Goal: Transaction & Acquisition: Book appointment/travel/reservation

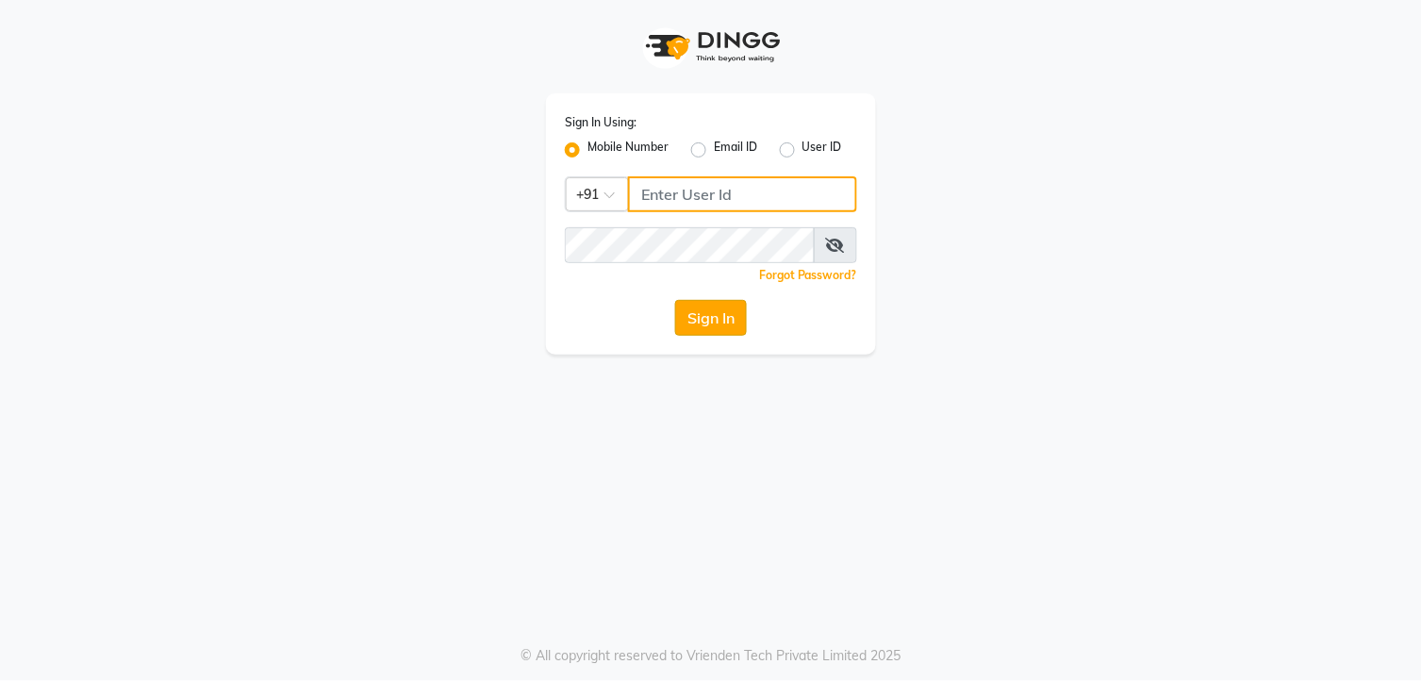
type input "9260000055"
click at [727, 312] on button "Sign In" at bounding box center [711, 318] width 72 height 36
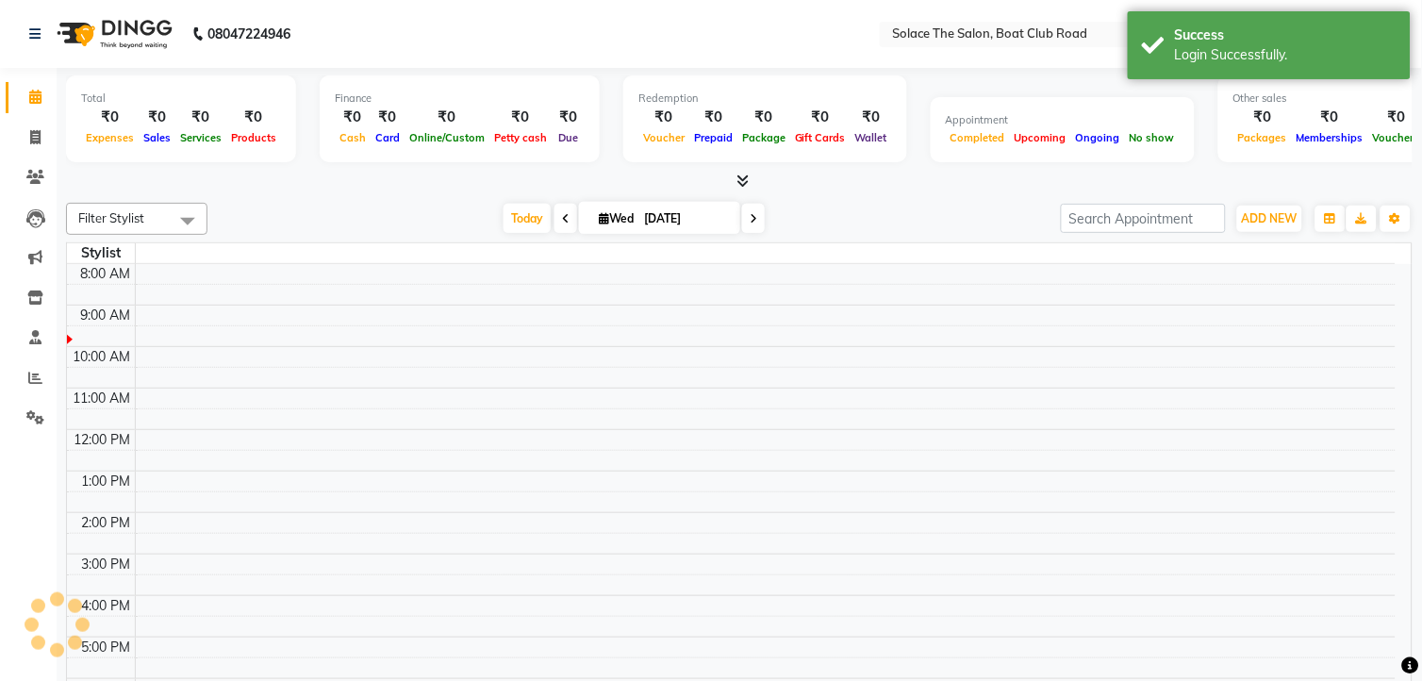
select select "en"
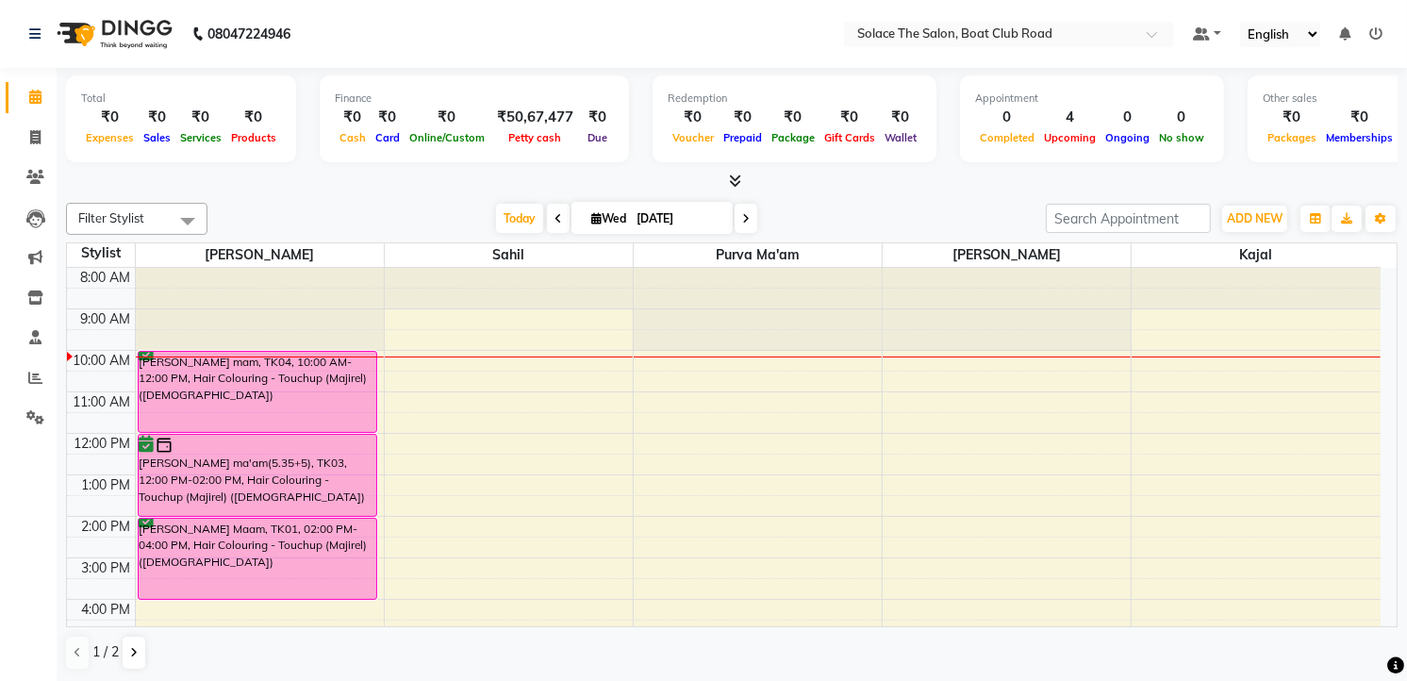
scroll to position [1, 0]
click at [459, 415] on div "8:00 AM 9:00 AM 10:00 AM 11:00 AM 12:00 PM 1:00 PM 2:00 PM 3:00 PM 4:00 PM 5:00…" at bounding box center [723, 557] width 1313 height 580
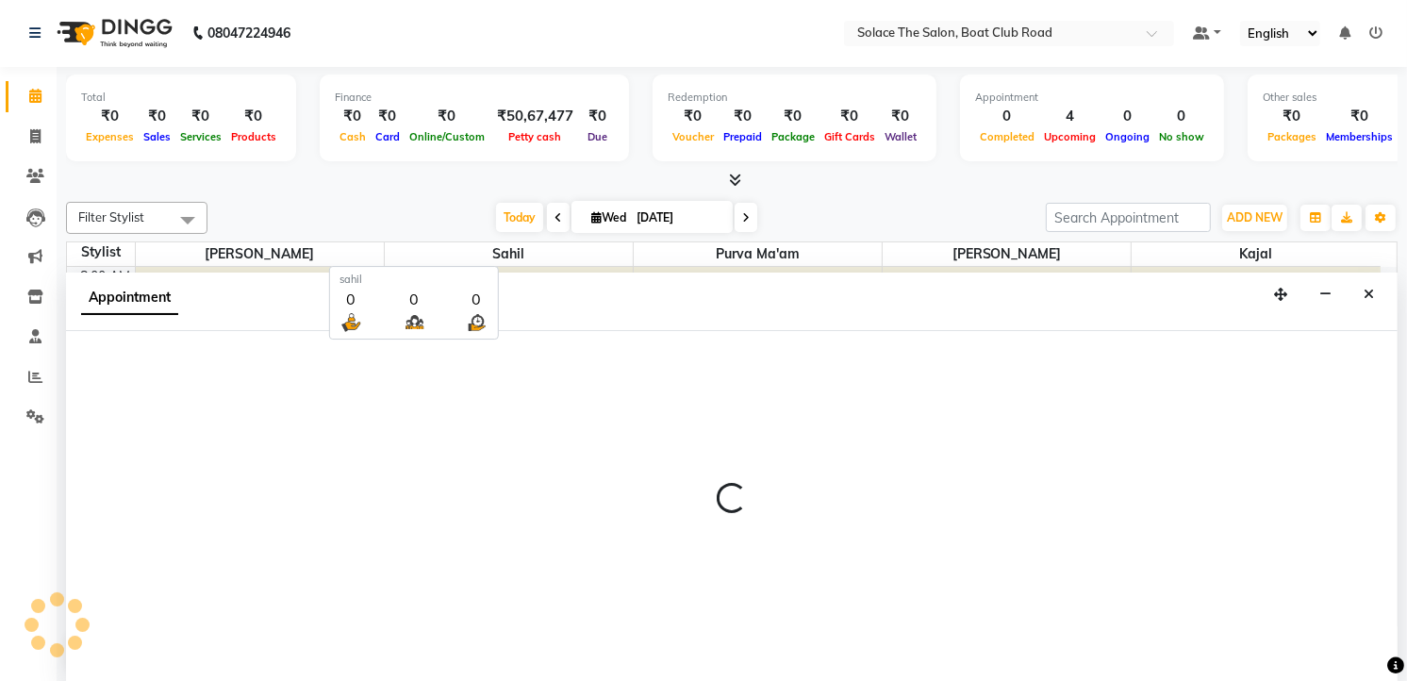
select select "74276"
select select "tentative"
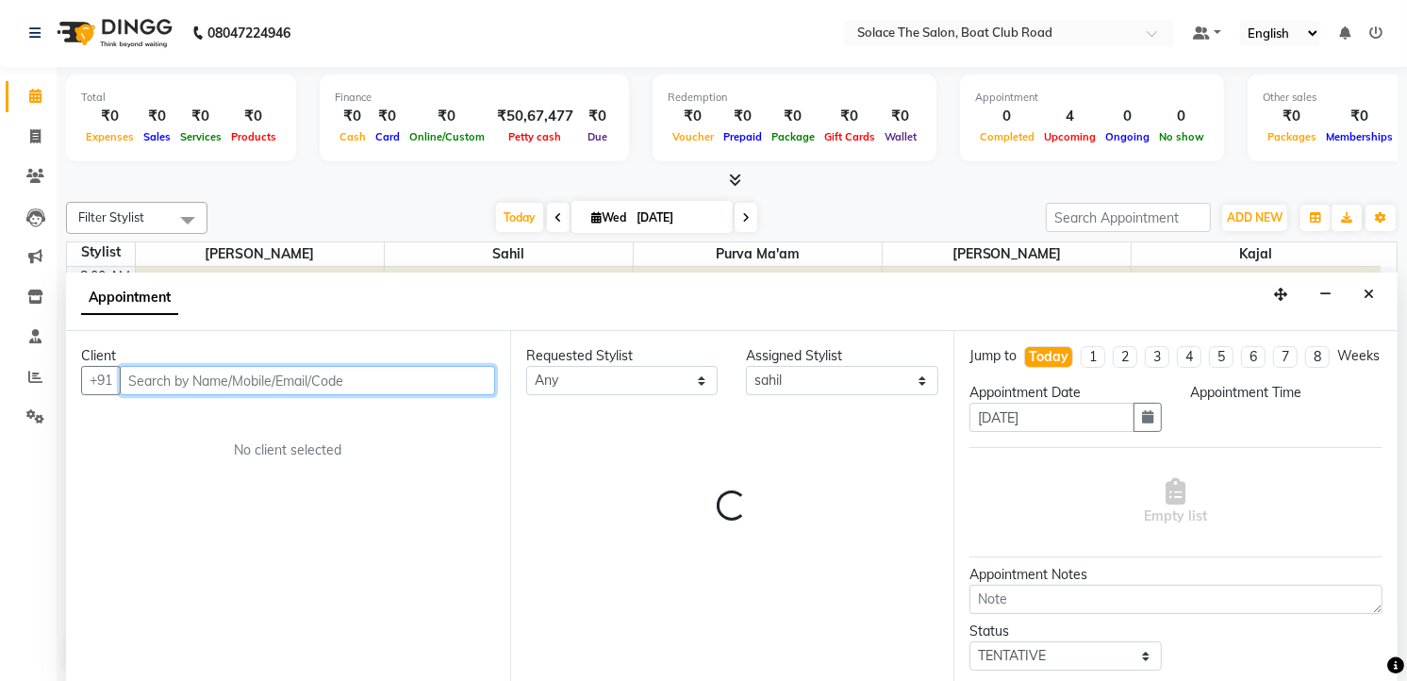
select select "690"
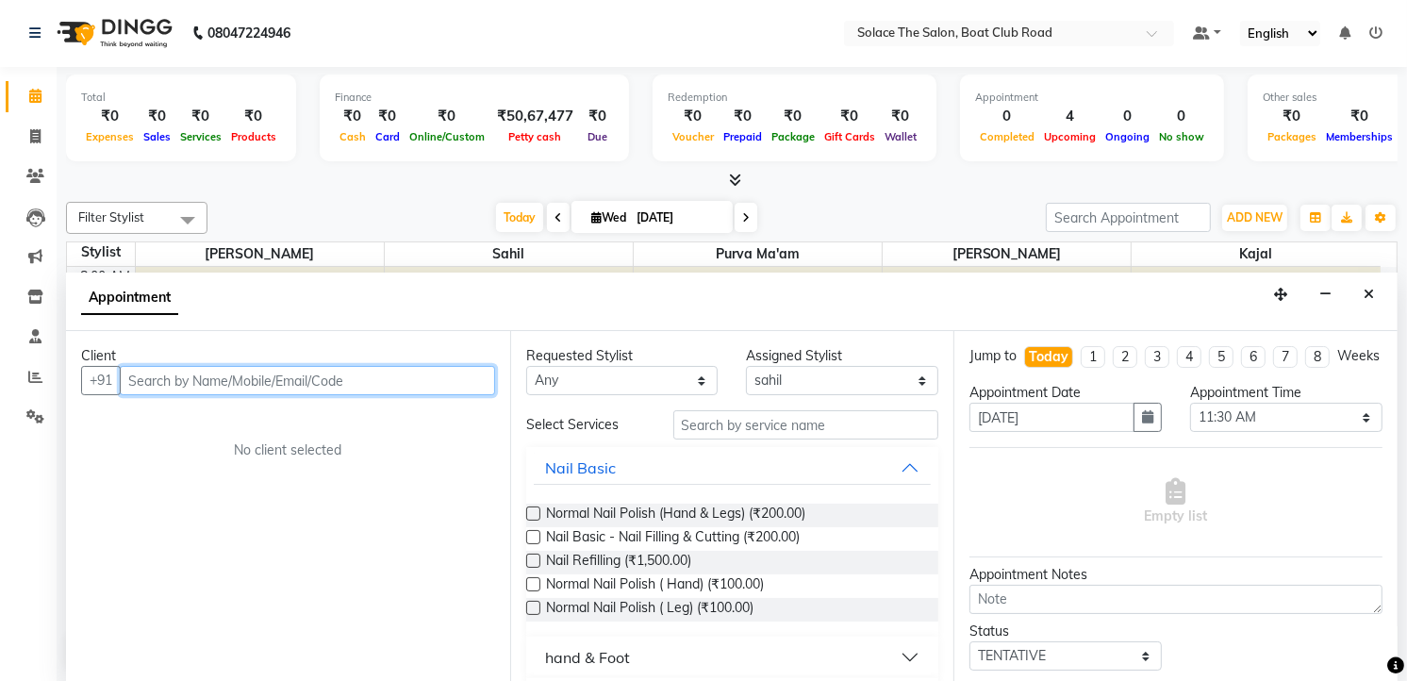
click at [214, 389] on input "text" at bounding box center [307, 380] width 375 height 29
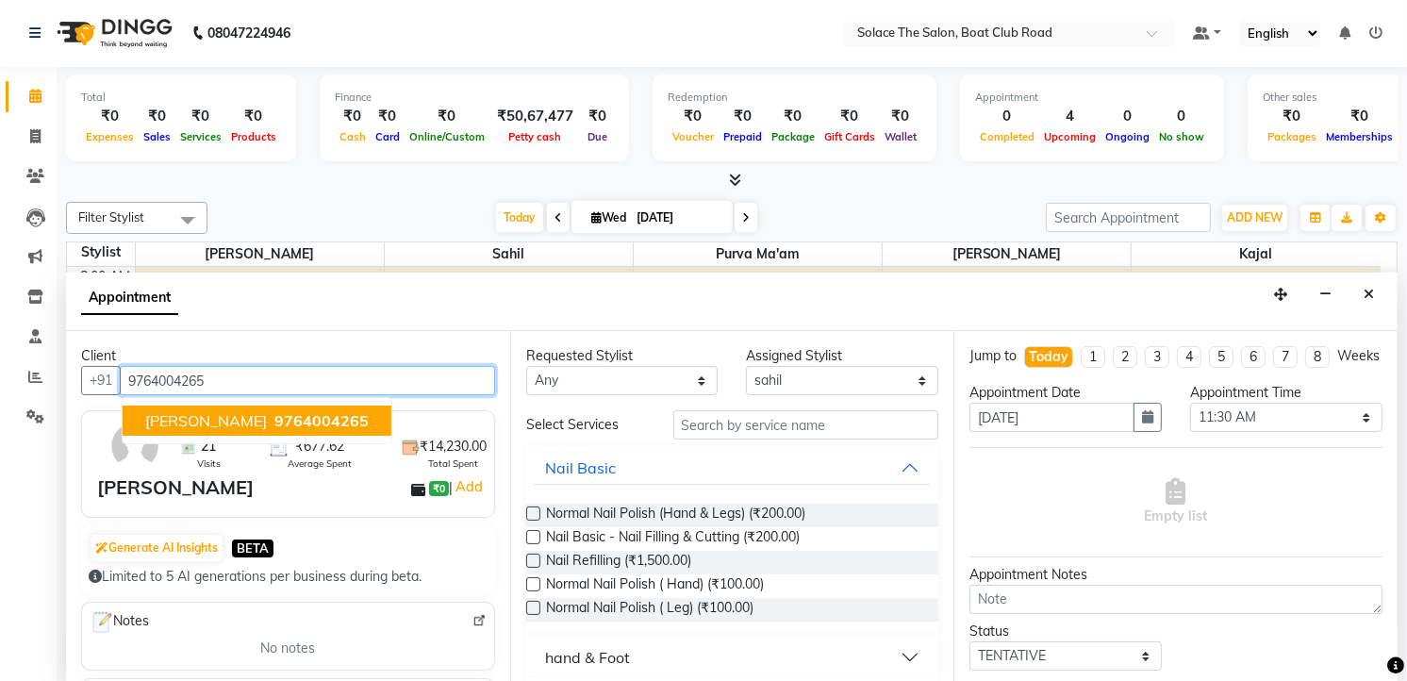
click at [170, 418] on span "[PERSON_NAME]" at bounding box center [206, 420] width 122 height 19
type input "9764004265"
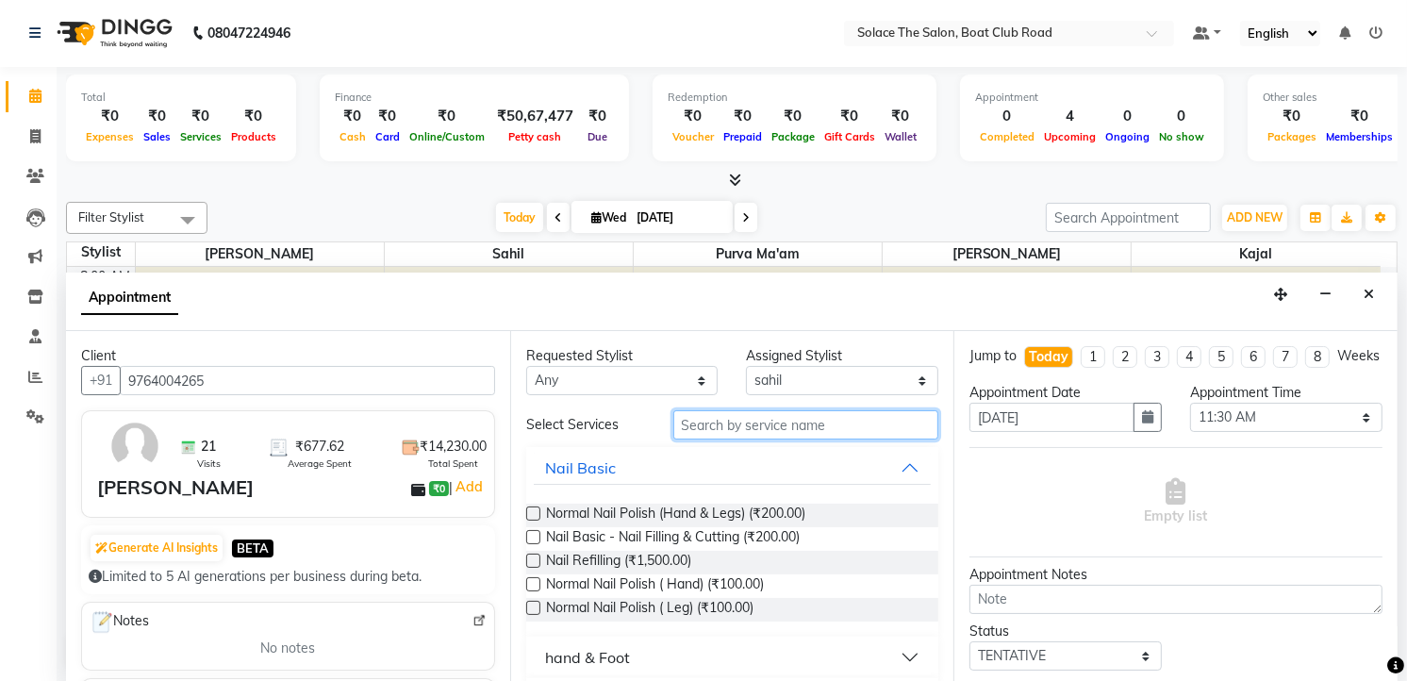
click at [722, 424] on input "text" at bounding box center [806, 424] width 266 height 29
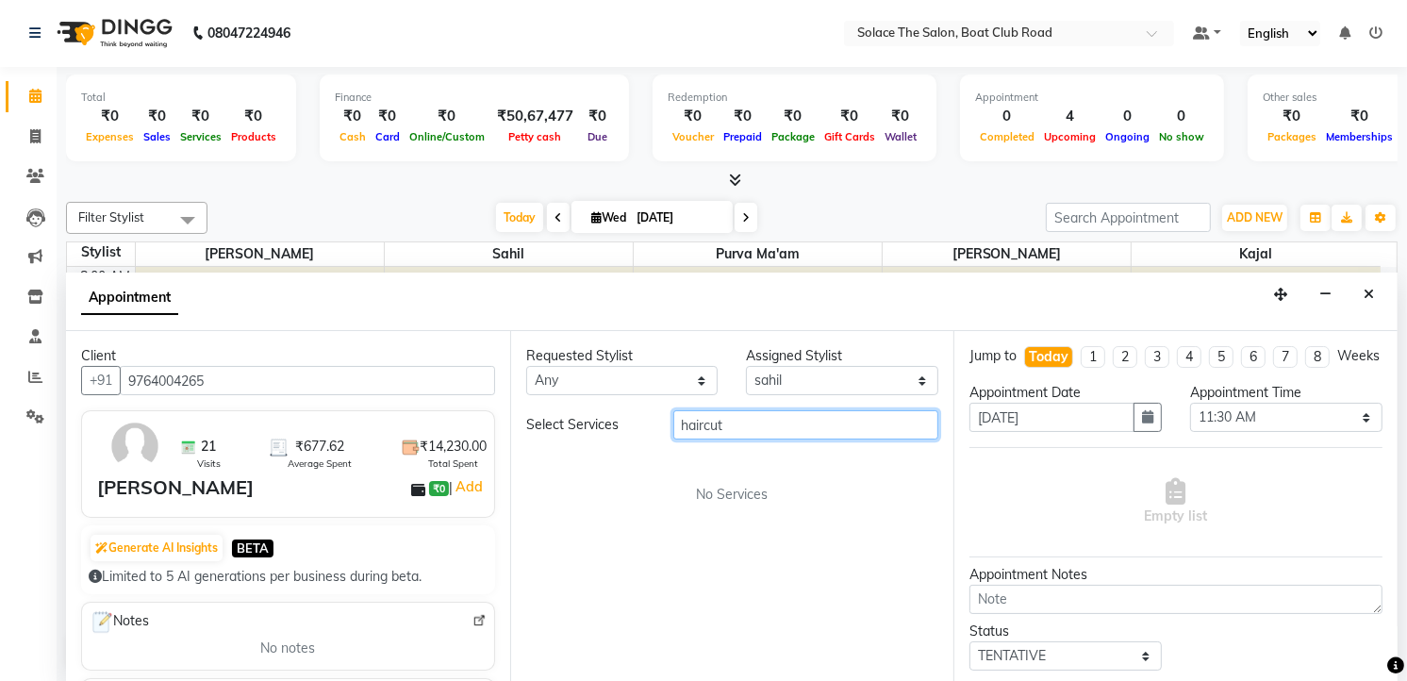
type input "haircut"
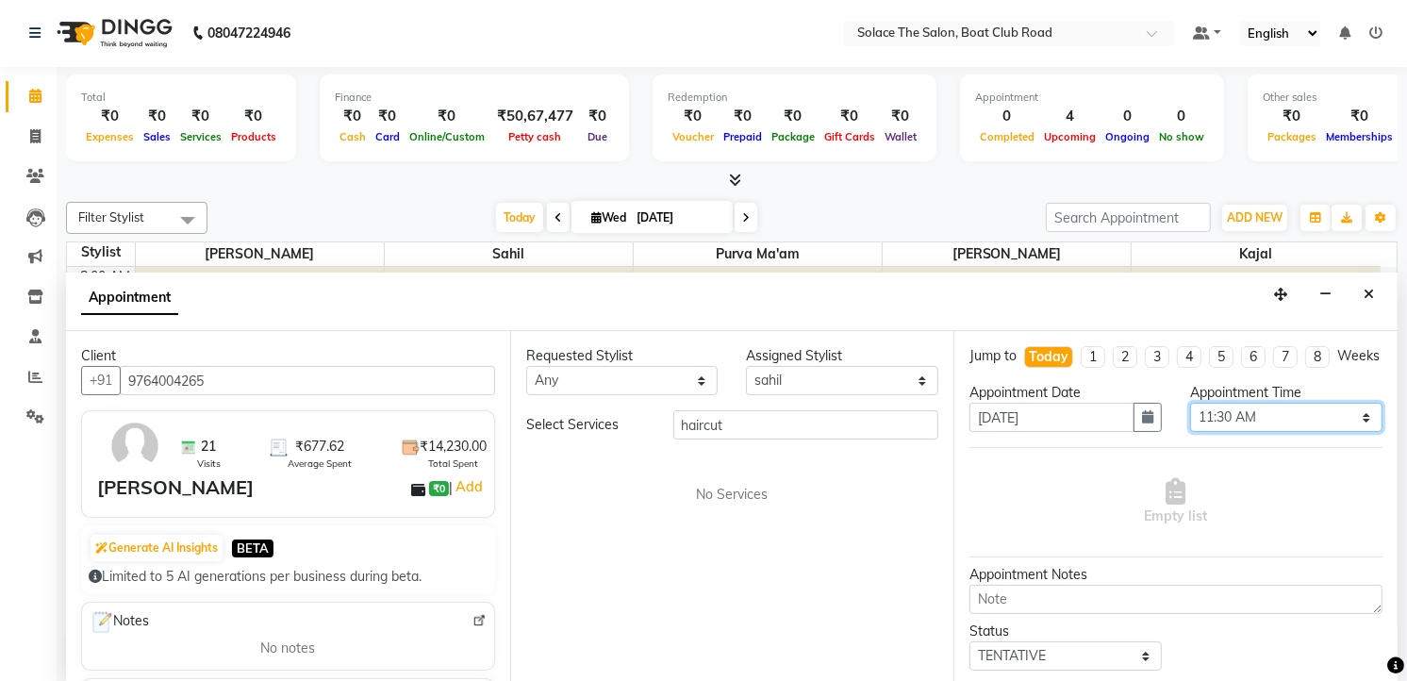
click at [1352, 432] on select "Select 09:00 AM 09:15 AM 09:30 AM 09:45 AM 10:00 AM 10:15 AM 10:30 AM 10:45 AM …" at bounding box center [1286, 417] width 192 height 29
select select "660"
click at [1190, 420] on select "Select 09:00 AM 09:15 AM 09:30 AM 09:45 AM 10:00 AM 10:15 AM 10:30 AM 10:45 AM …" at bounding box center [1286, 417] width 192 height 29
click at [1142, 670] on select "Select TENTATIVE CONFIRM CHECK-IN UPCOMING" at bounding box center [1065, 655] width 192 height 29
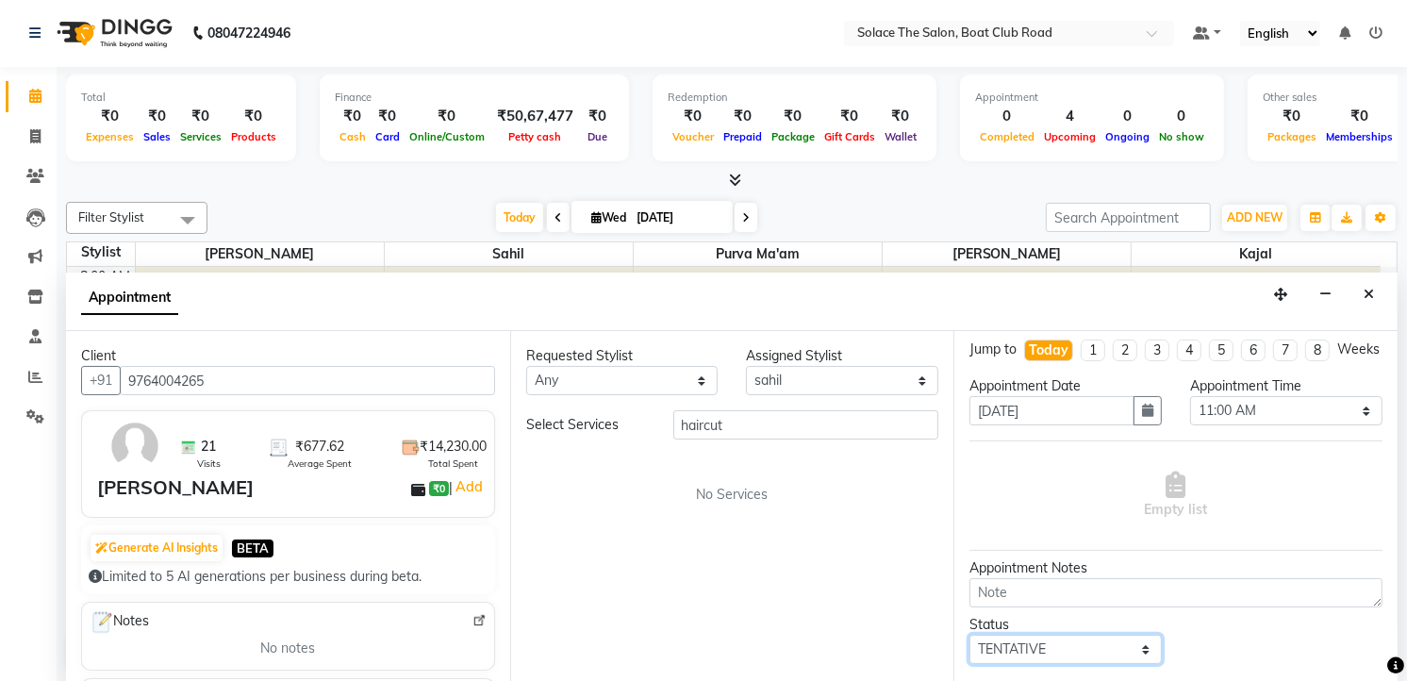
select select "confirm booking"
click at [969, 651] on select "Select TENTATIVE CONFIRM CHECK-IN UPCOMING" at bounding box center [1065, 648] width 192 height 29
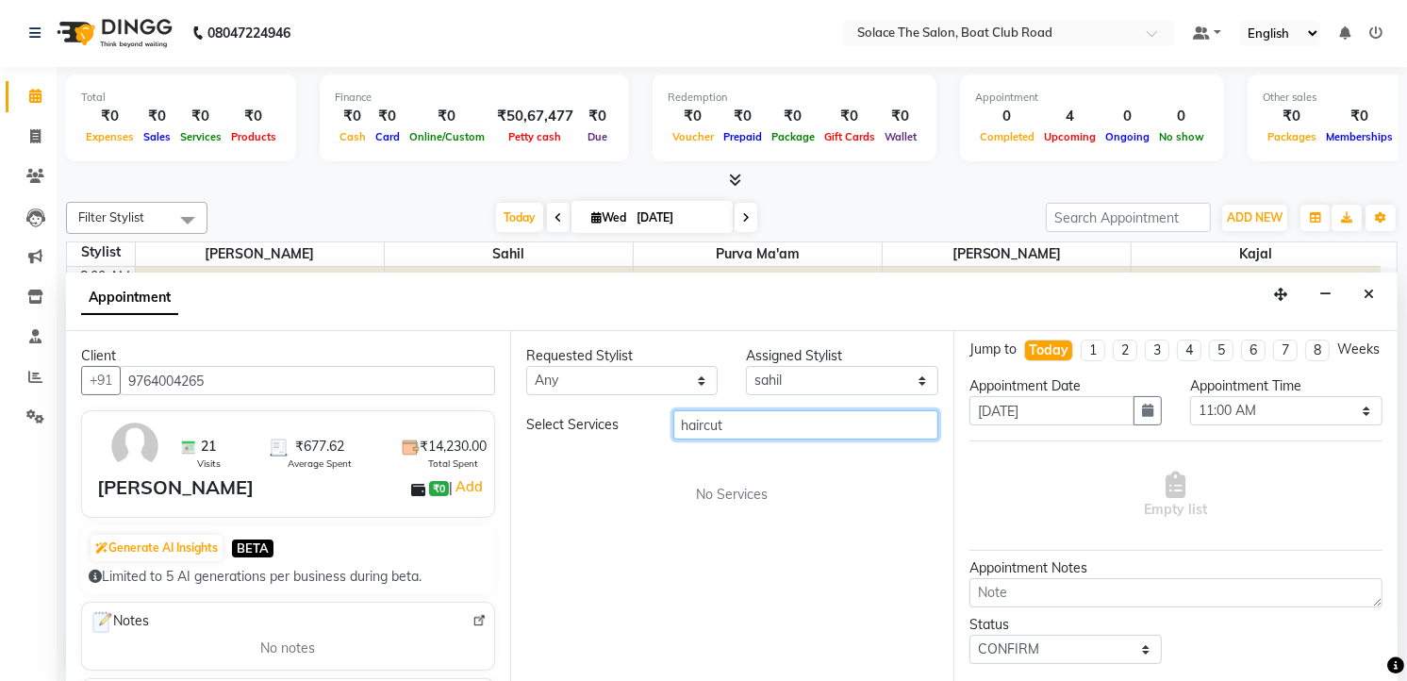
click at [750, 434] on input "haircut" at bounding box center [806, 424] width 266 height 29
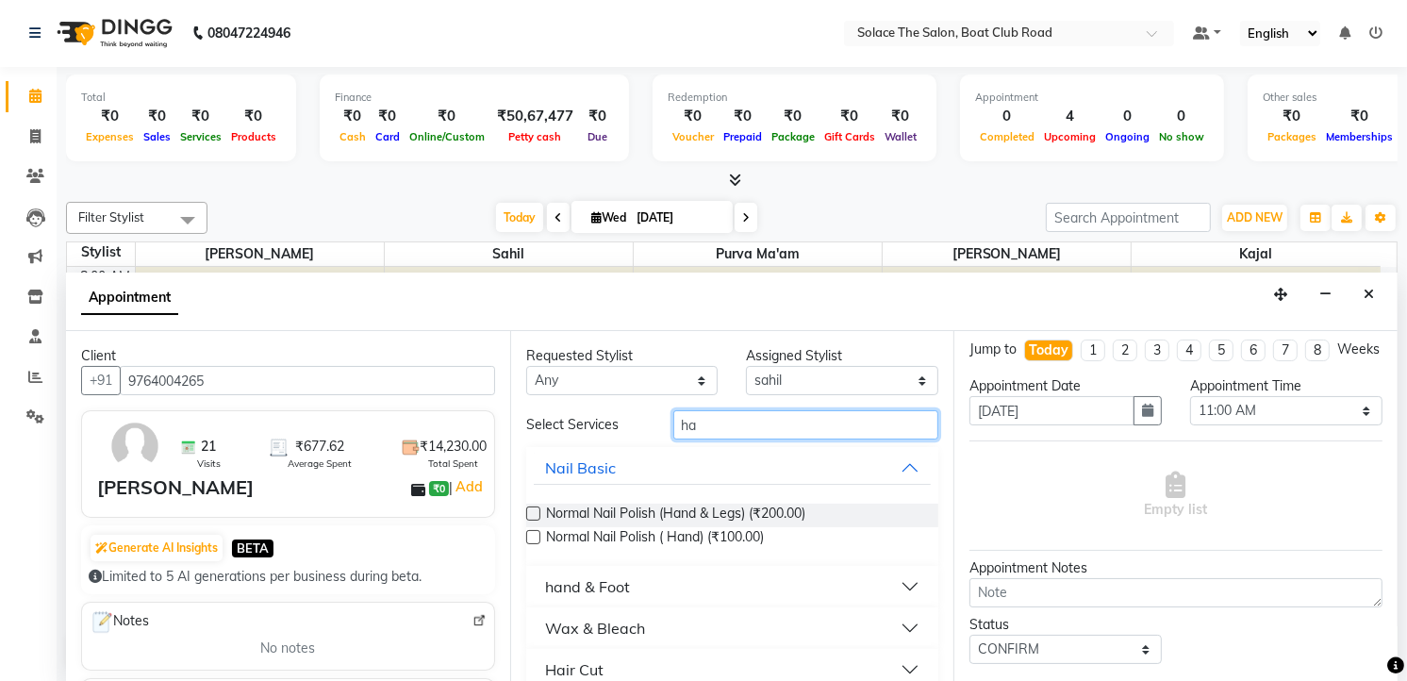
type input "h"
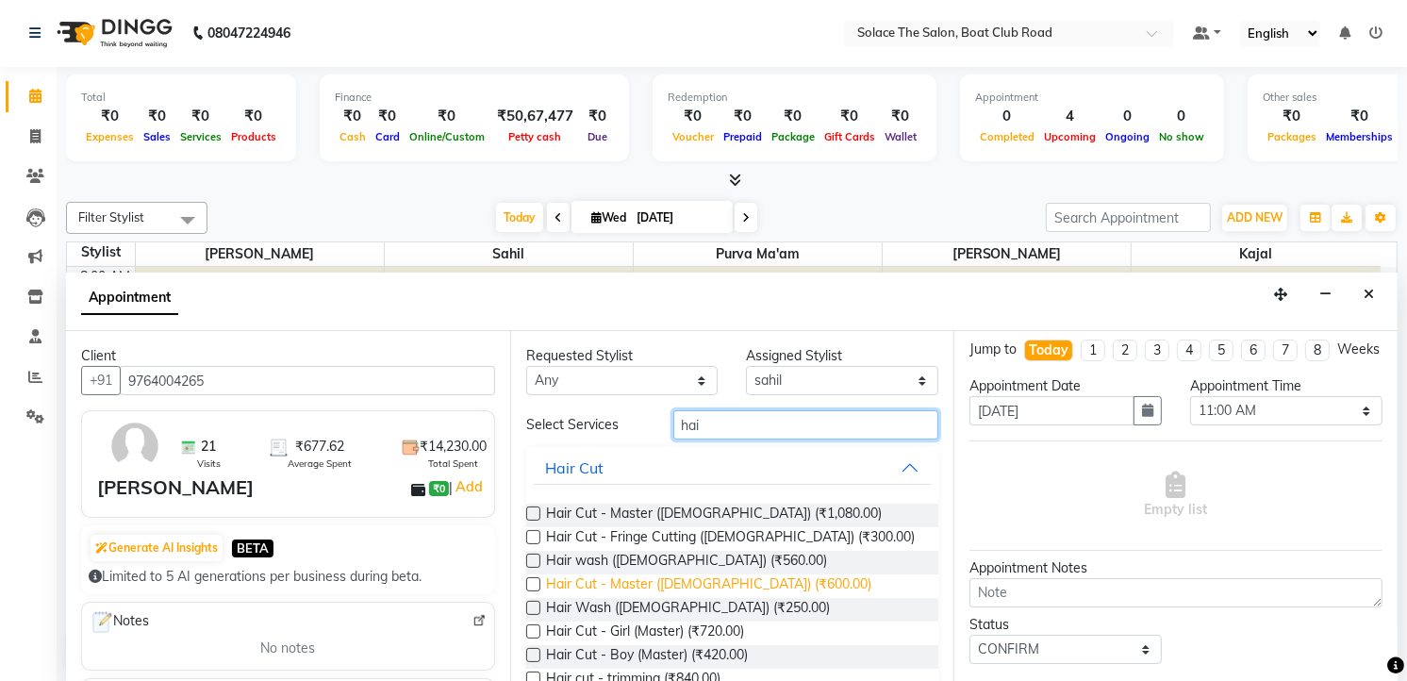
type input "hai"
click at [634, 586] on span "Hair Cut - Master ([DEMOGRAPHIC_DATA]) (₹600.00)" at bounding box center [708, 586] width 325 height 24
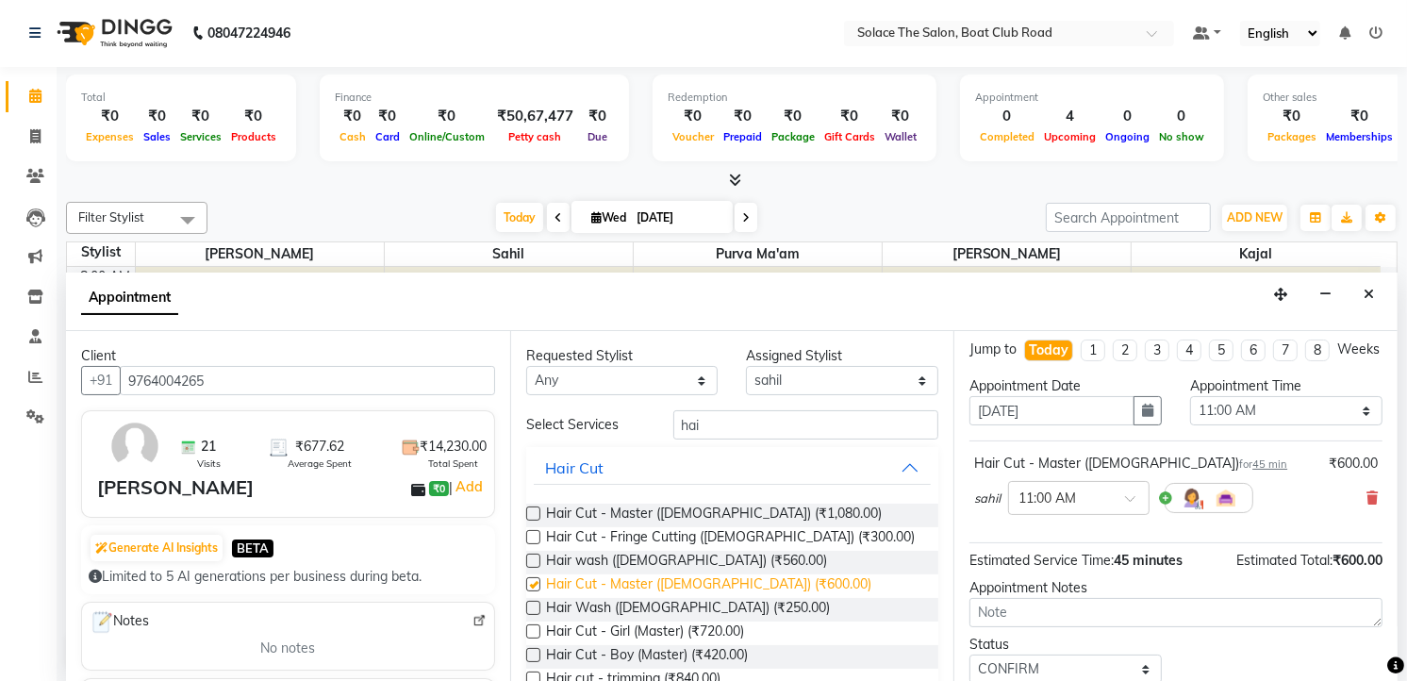
checkbox input "false"
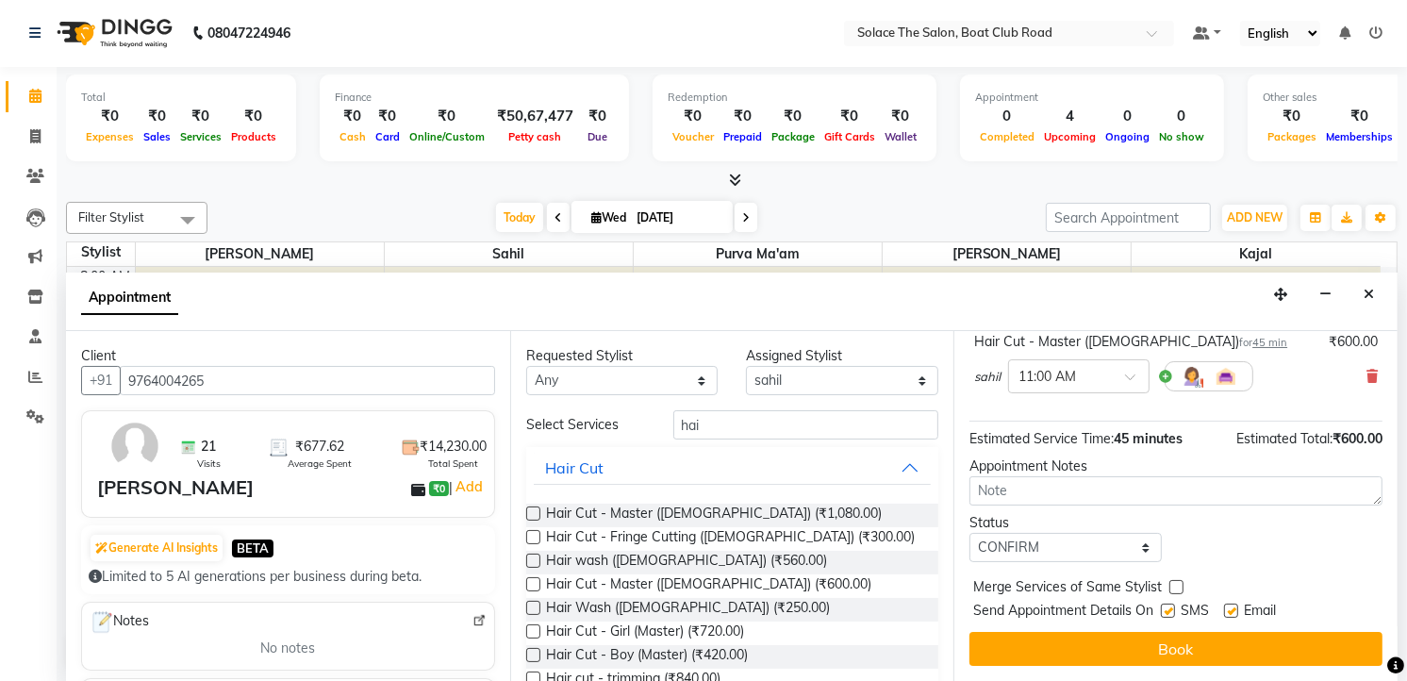
scroll to position [145, 0]
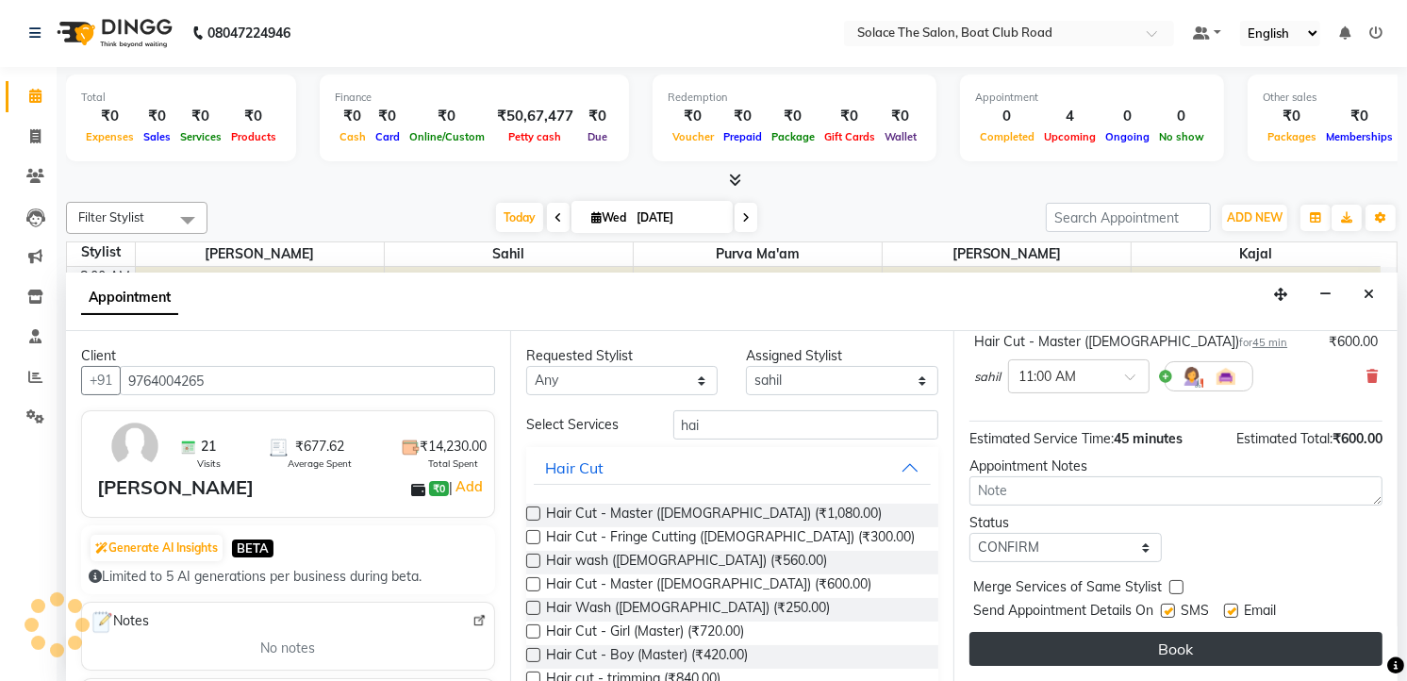
click at [1097, 639] on button "Book" at bounding box center [1175, 649] width 413 height 34
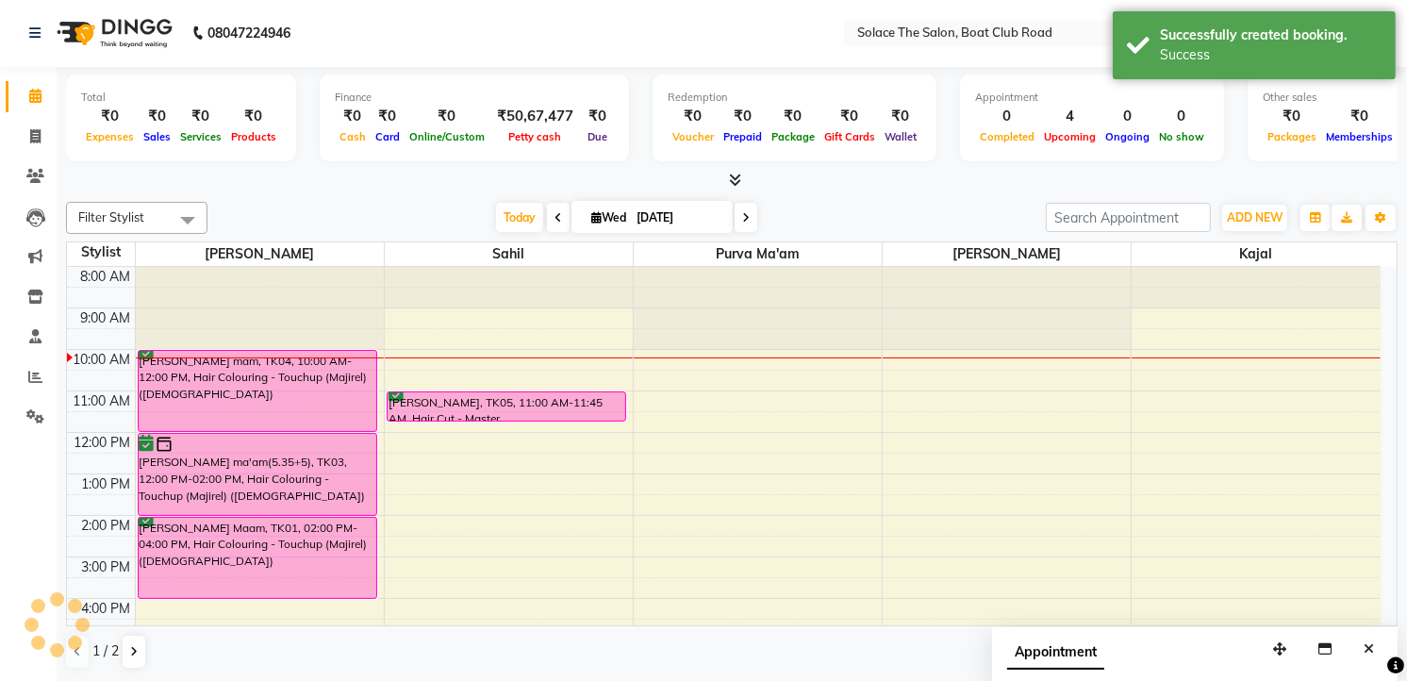
scroll to position [0, 0]
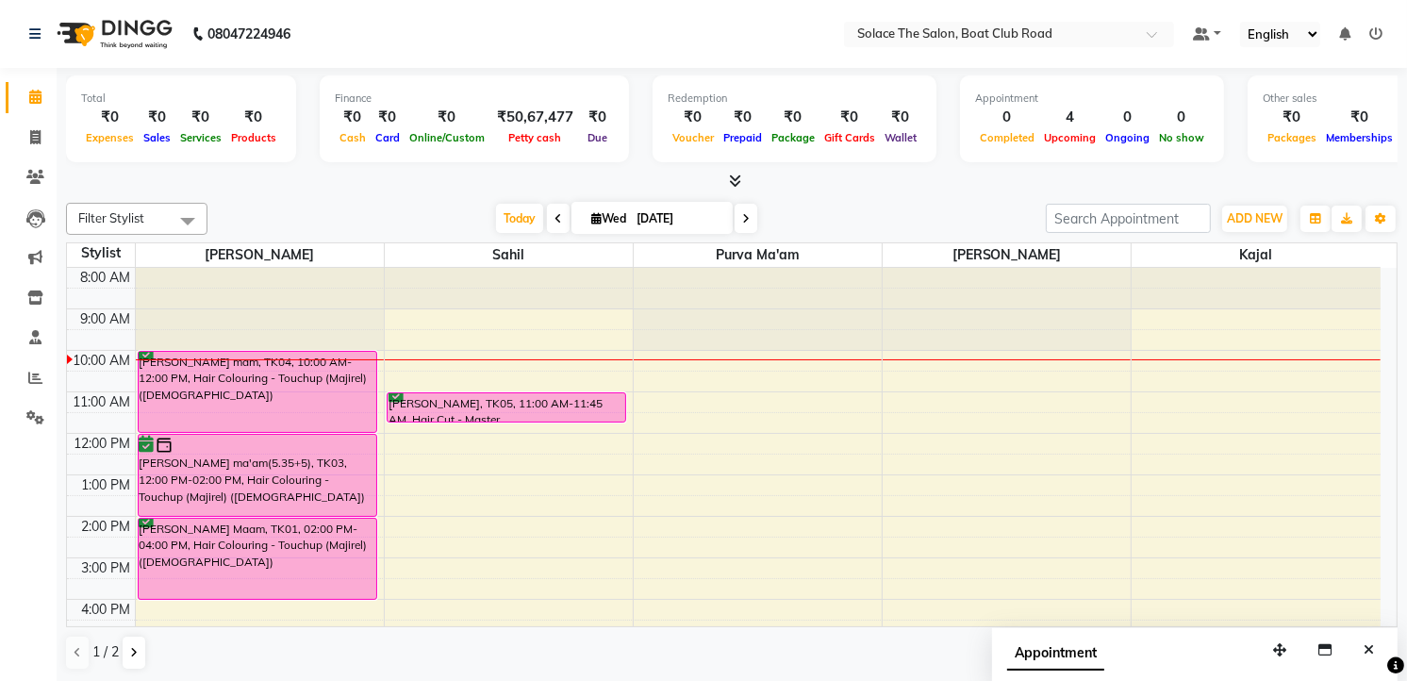
click at [591, 217] on icon at bounding box center [596, 218] width 10 height 12
select select "9"
select select "2025"
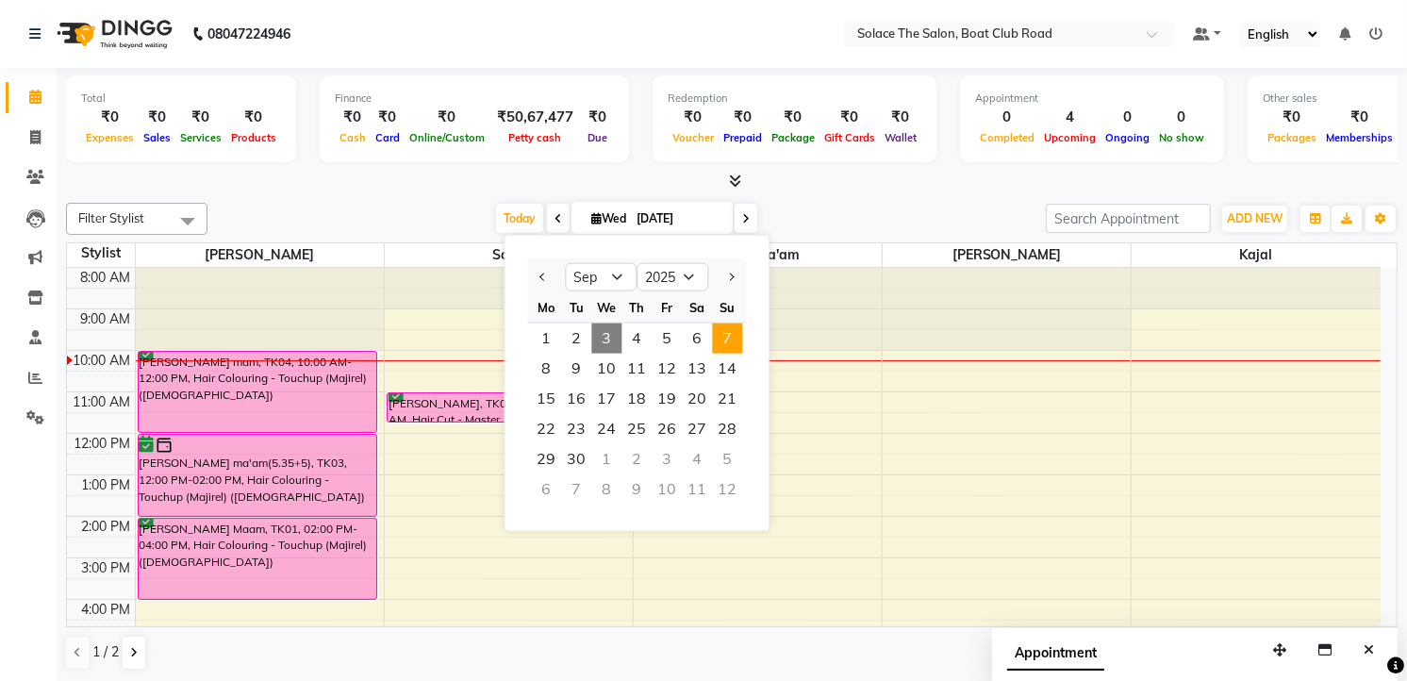
click at [729, 331] on span "7" at bounding box center [727, 338] width 30 height 30
type input "[DATE]"
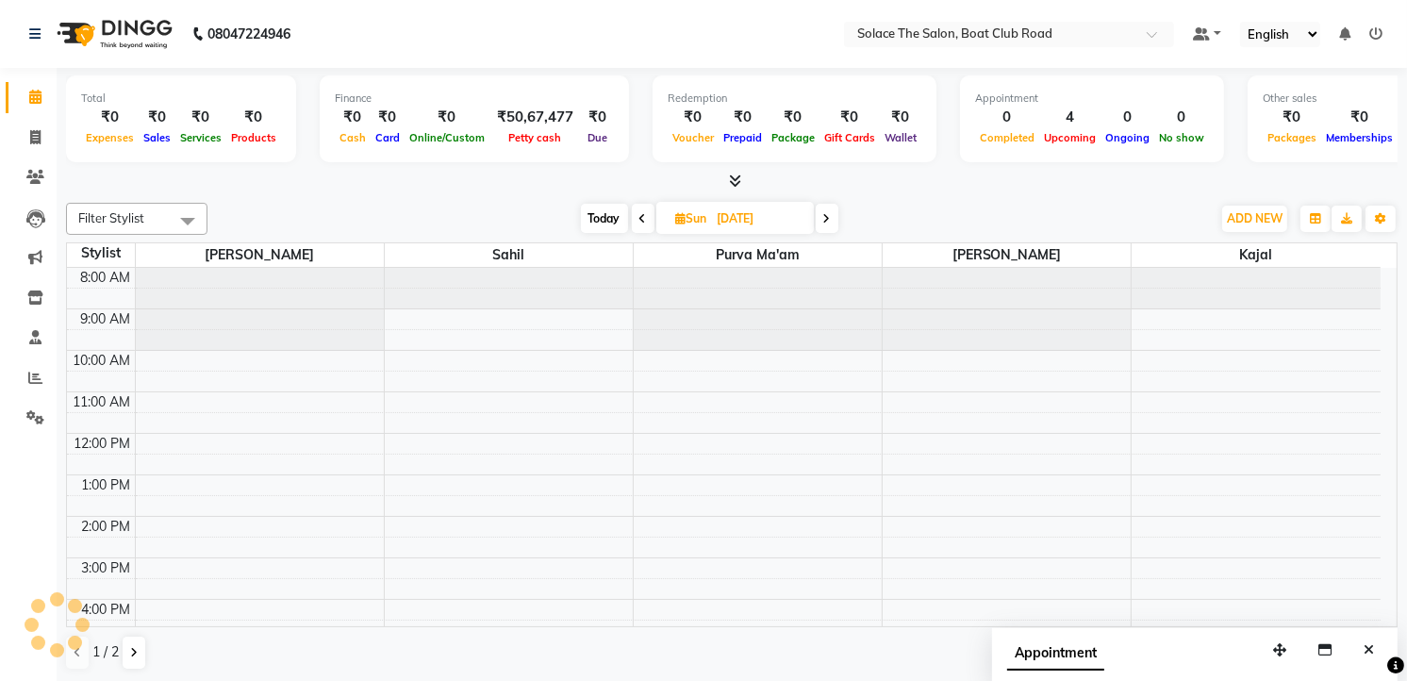
scroll to position [83, 0]
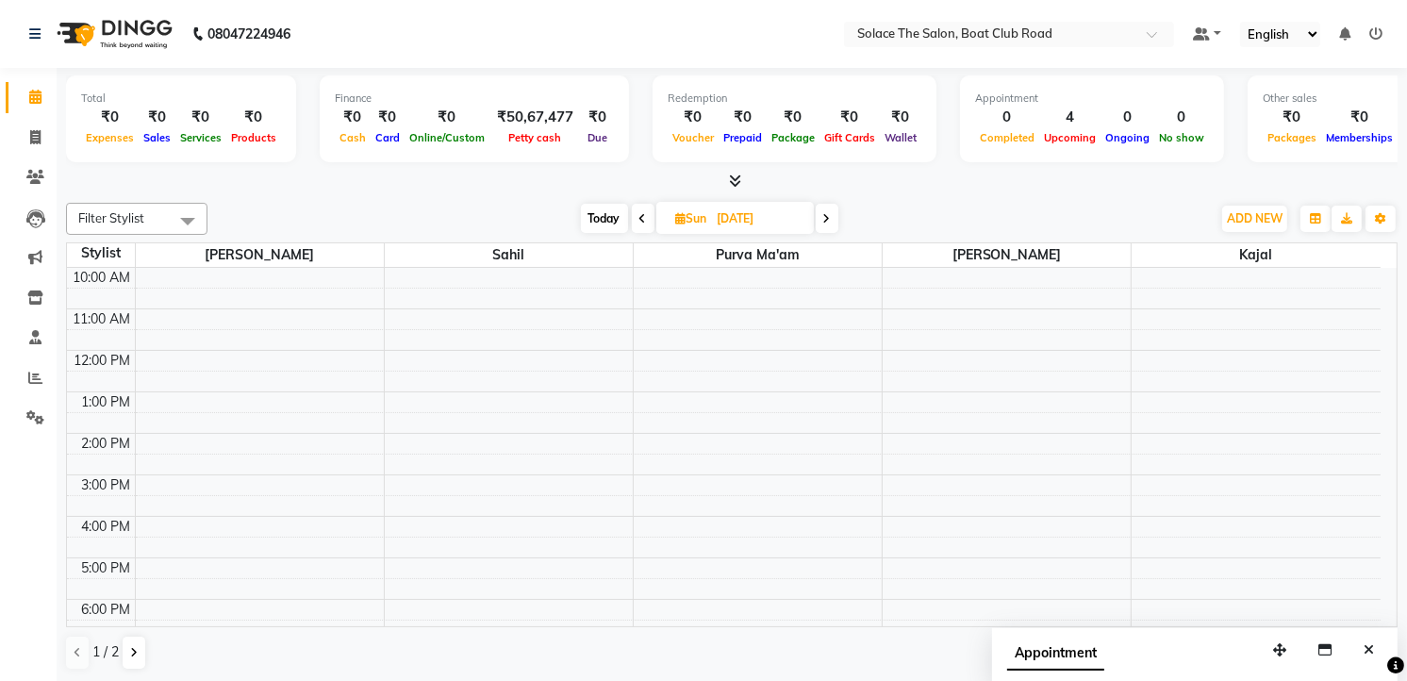
click at [151, 521] on div "8:00 AM 9:00 AM 10:00 AM 11:00 AM 12:00 PM 1:00 PM 2:00 PM 3:00 PM 4:00 PM 5:00…" at bounding box center [723, 475] width 1313 height 580
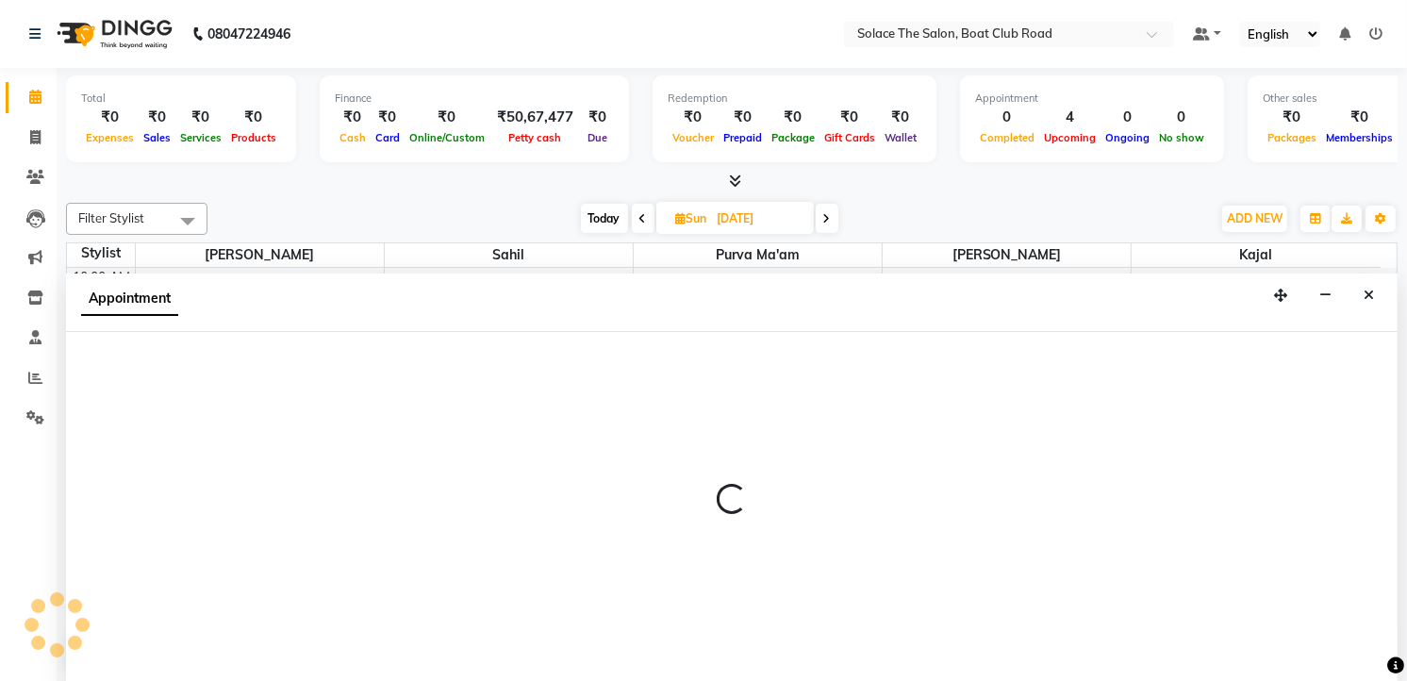
select select "9746"
select select "tentative"
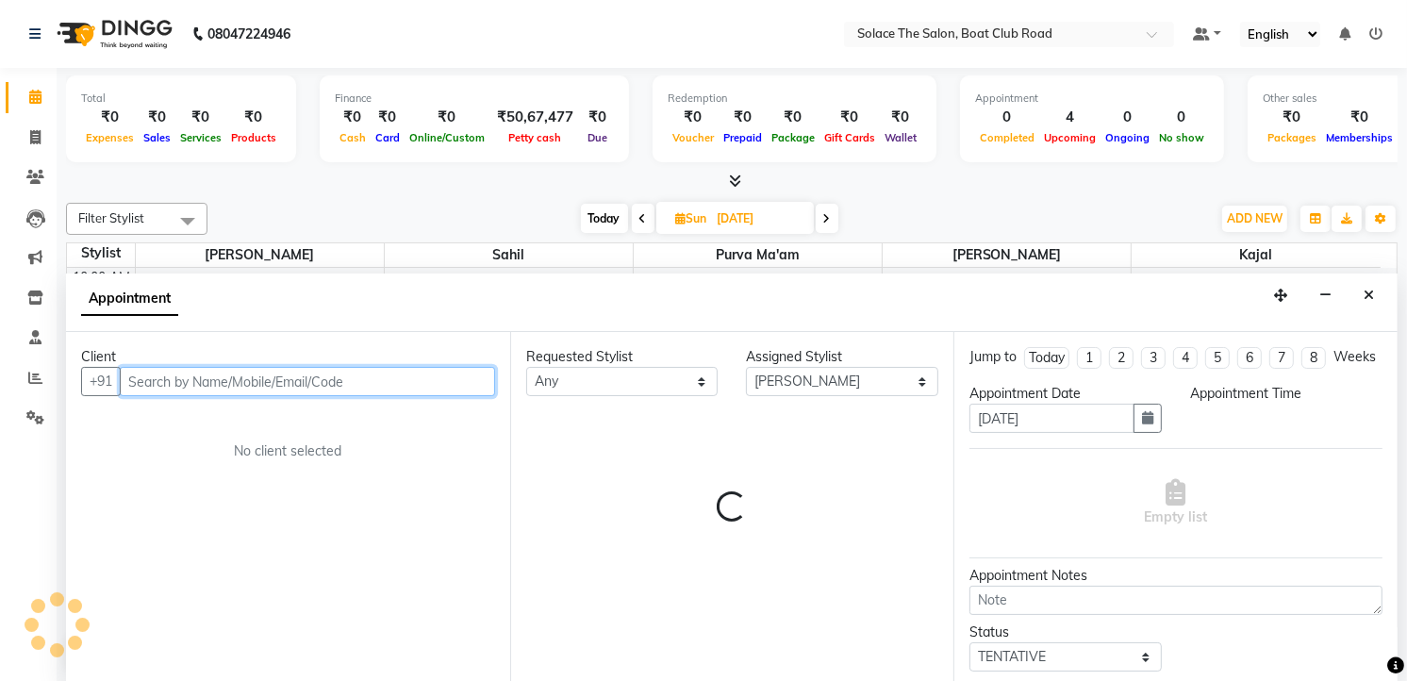
select select "960"
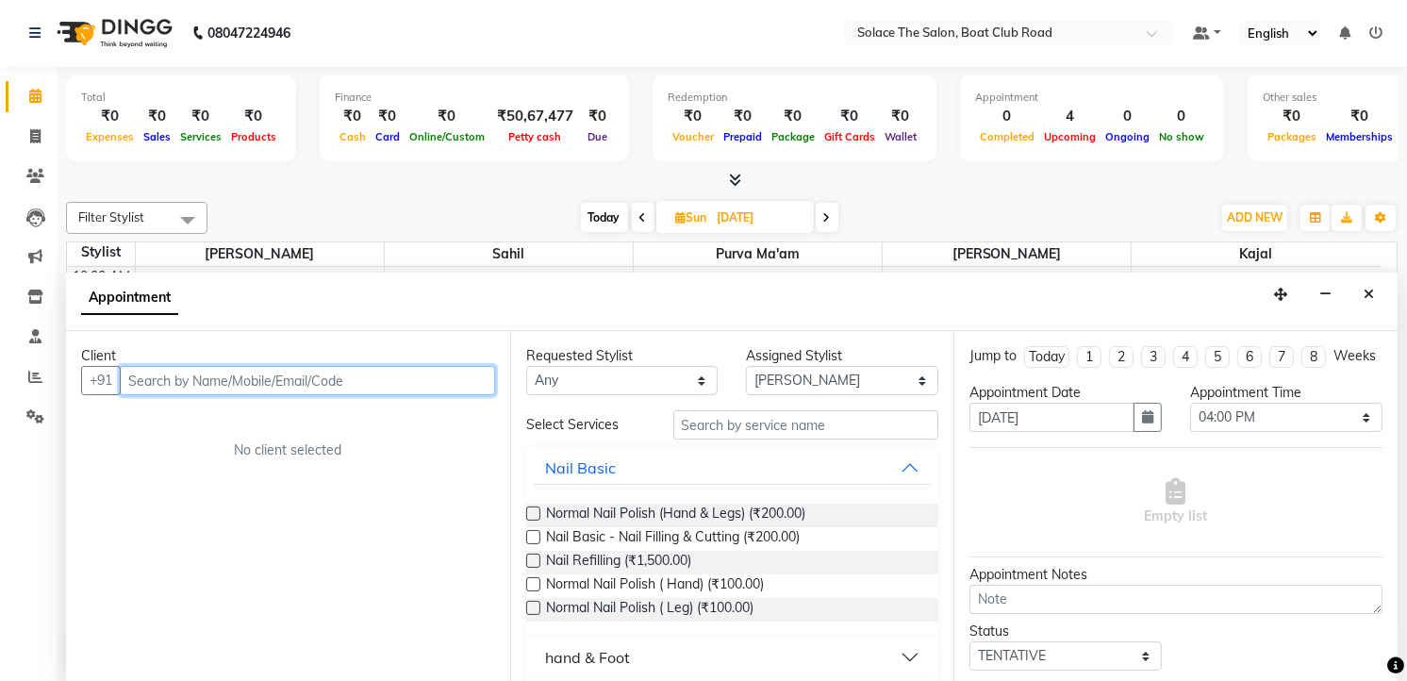
click at [238, 375] on input "text" at bounding box center [307, 380] width 375 height 29
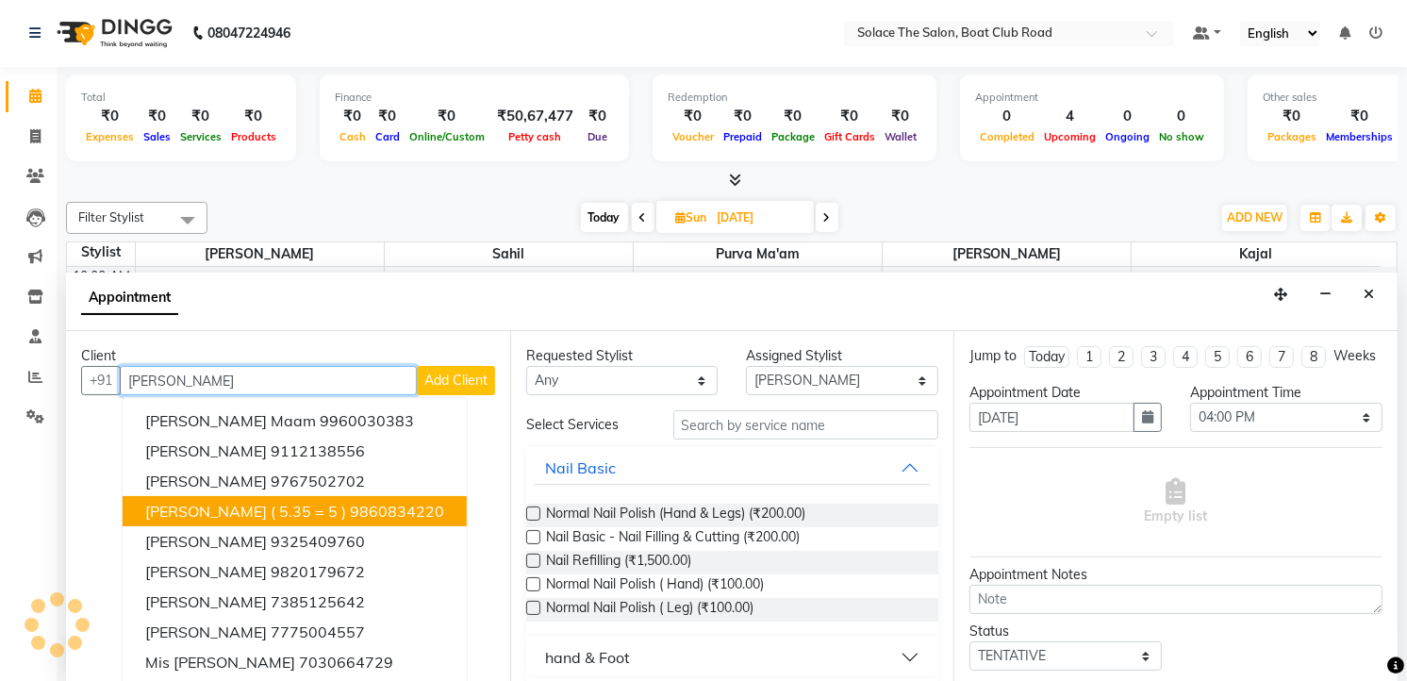
click at [264, 506] on span "[PERSON_NAME] ( 5.35 = 5 )" at bounding box center [245, 511] width 201 height 19
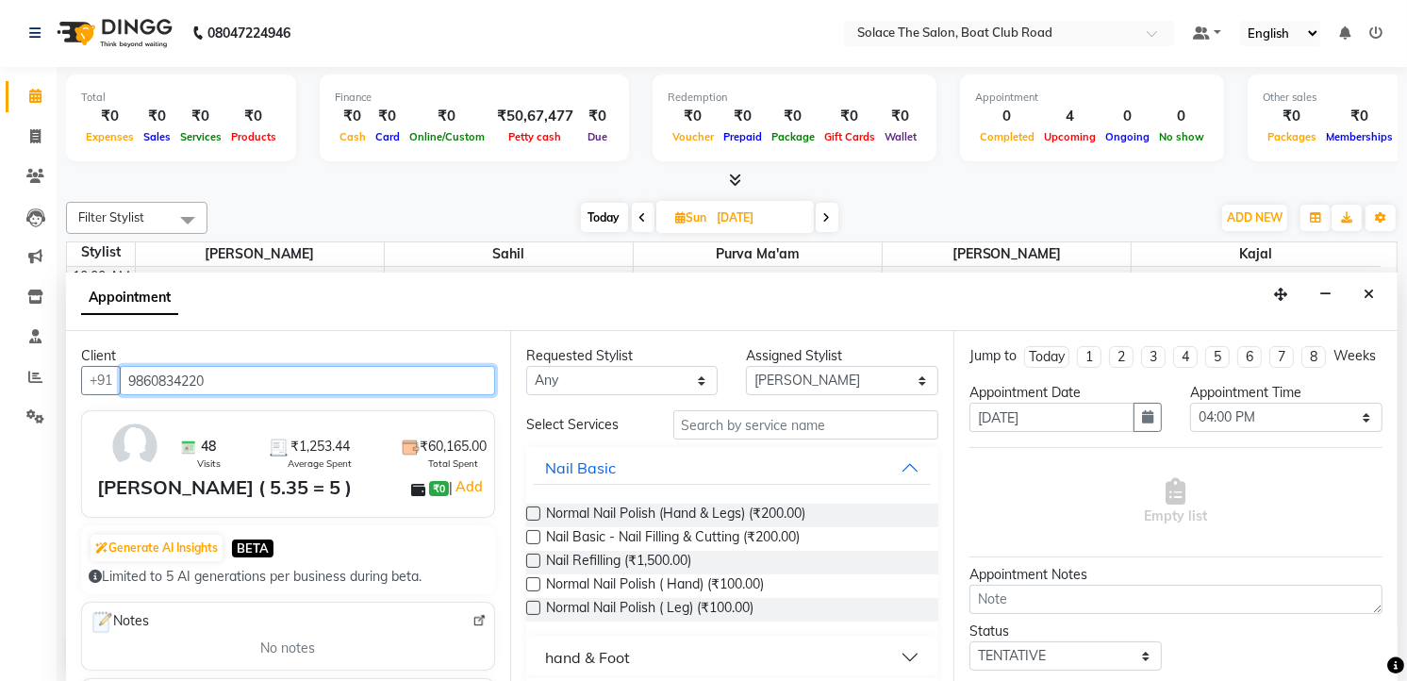
type input "9860834220"
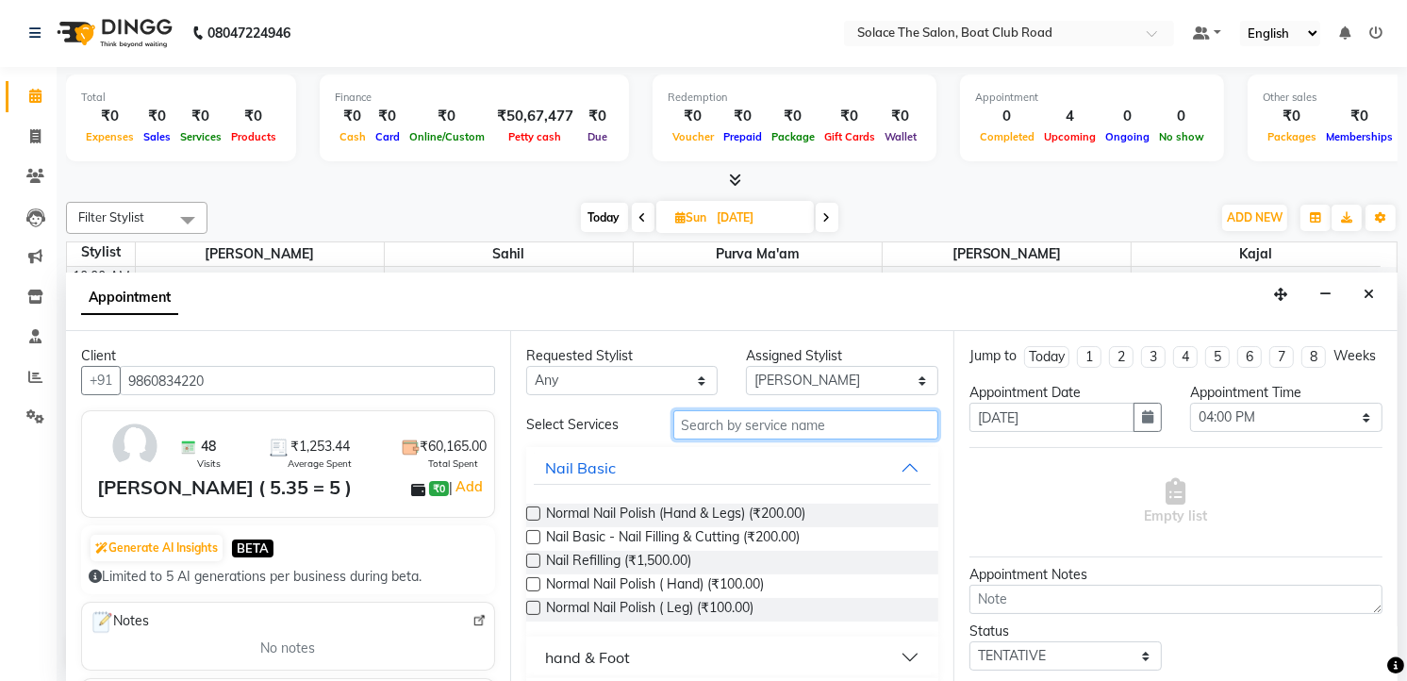
click at [783, 428] on input "text" at bounding box center [806, 424] width 266 height 29
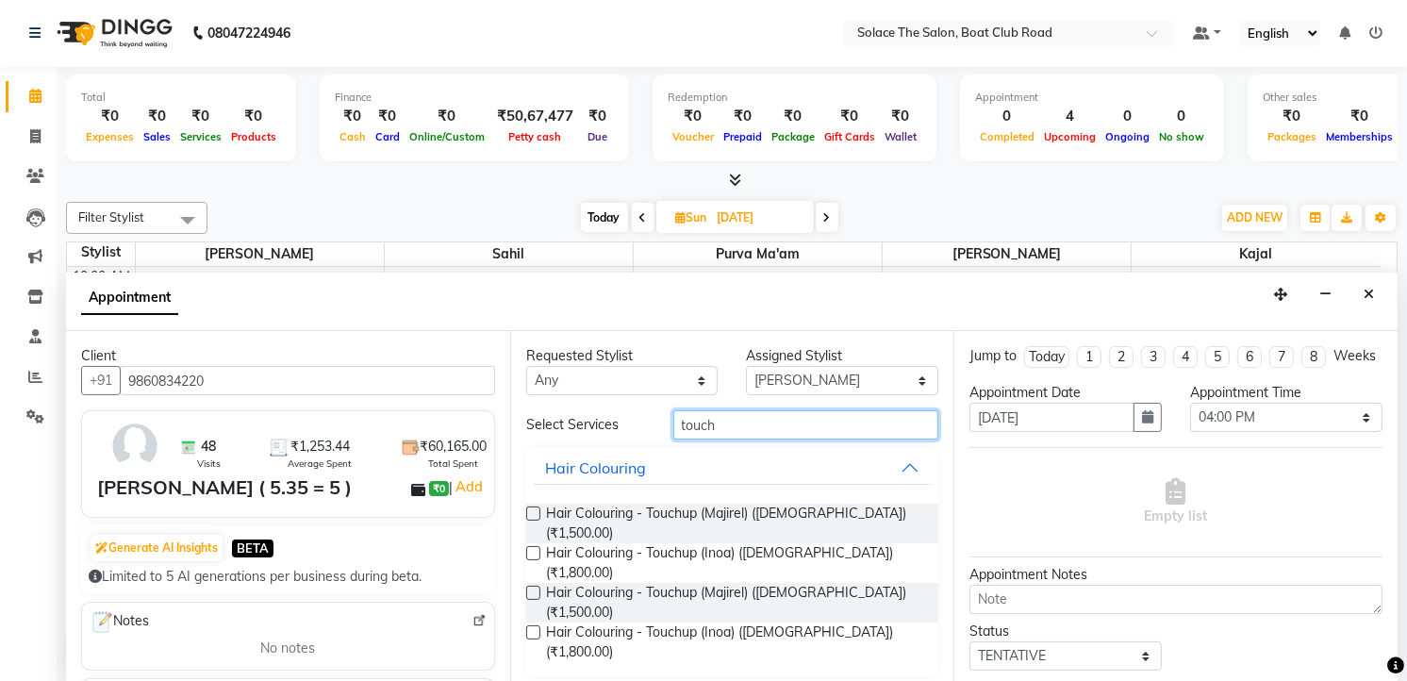
type input "touch"
click at [531, 546] on label at bounding box center [533, 553] width 14 height 14
click at [531, 549] on input "checkbox" at bounding box center [532, 555] width 12 height 12
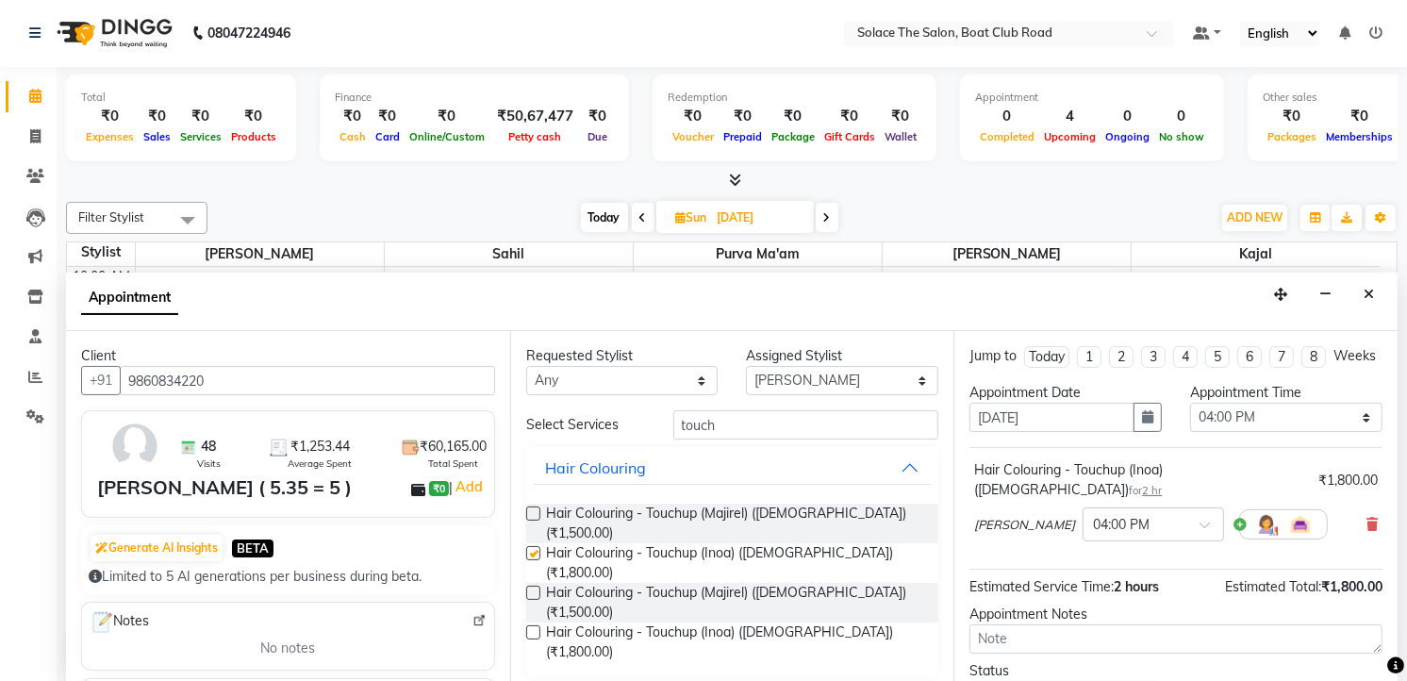
checkbox input "false"
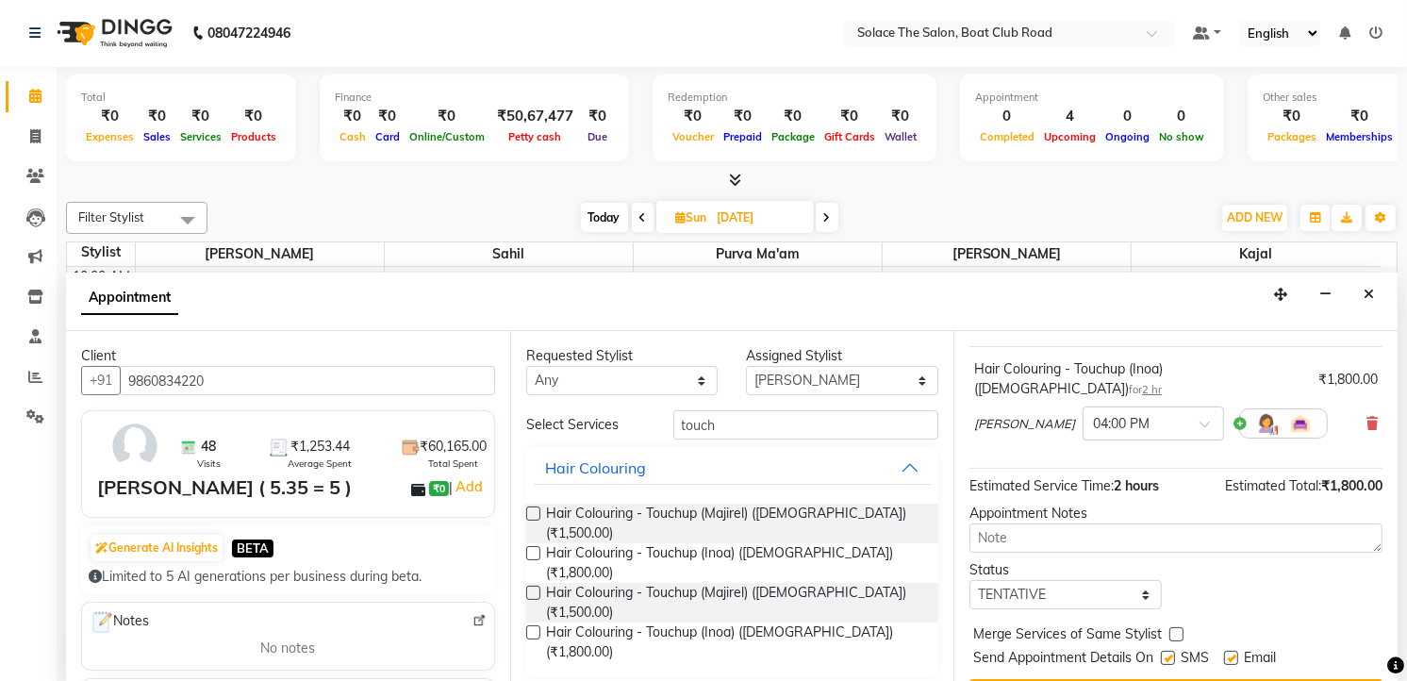
scroll to position [145, 0]
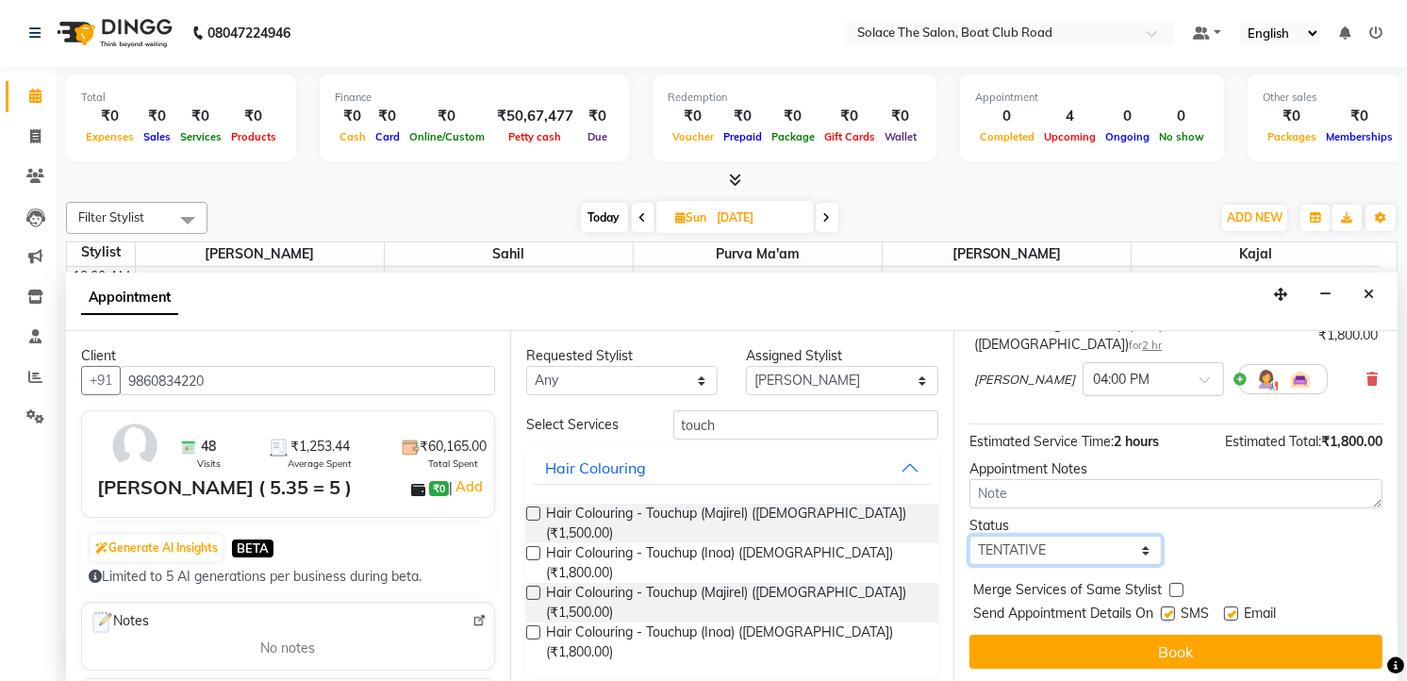
click at [1137, 547] on select "Select TENTATIVE CONFIRM UPCOMING" at bounding box center [1065, 550] width 192 height 29
select select "confirm booking"
click at [969, 536] on select "Select TENTATIVE CONFIRM UPCOMING" at bounding box center [1065, 550] width 192 height 29
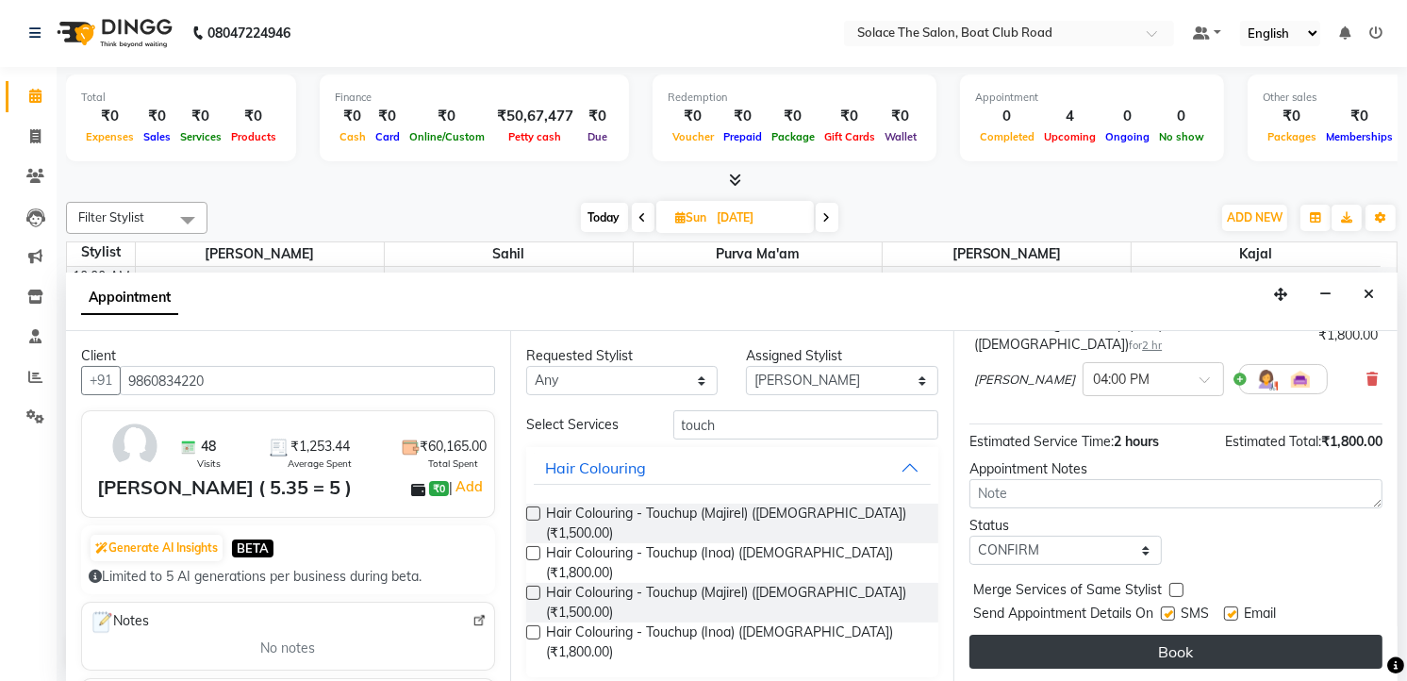
click at [1111, 639] on button "Book" at bounding box center [1175, 651] width 413 height 34
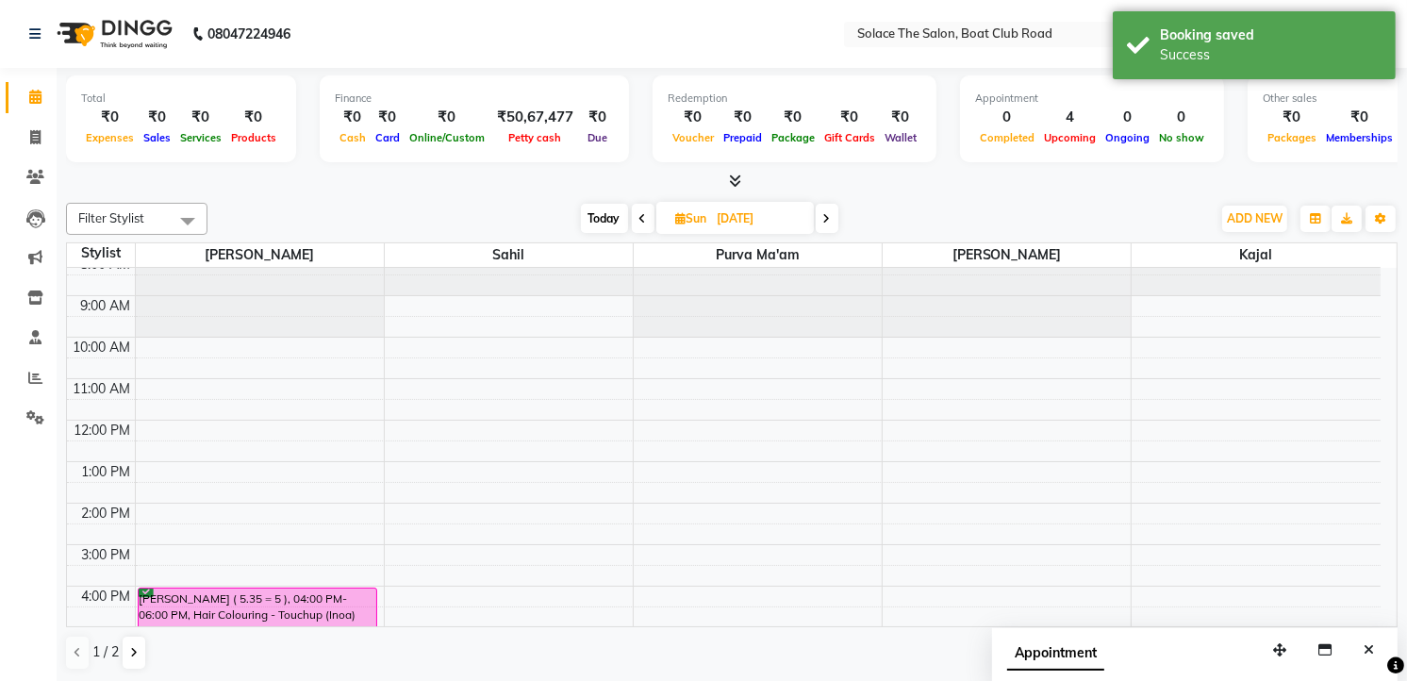
scroll to position [0, 0]
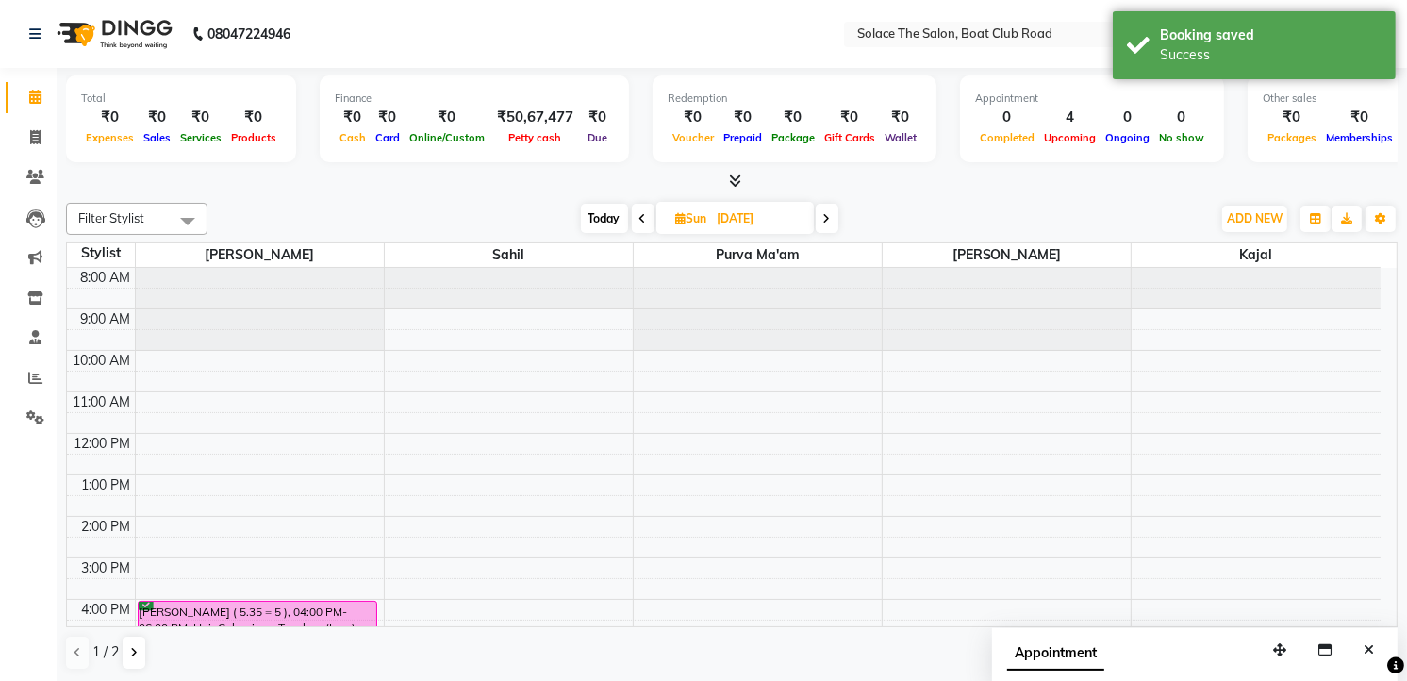
click at [609, 214] on span "Today" at bounding box center [604, 218] width 47 height 29
type input "[DATE]"
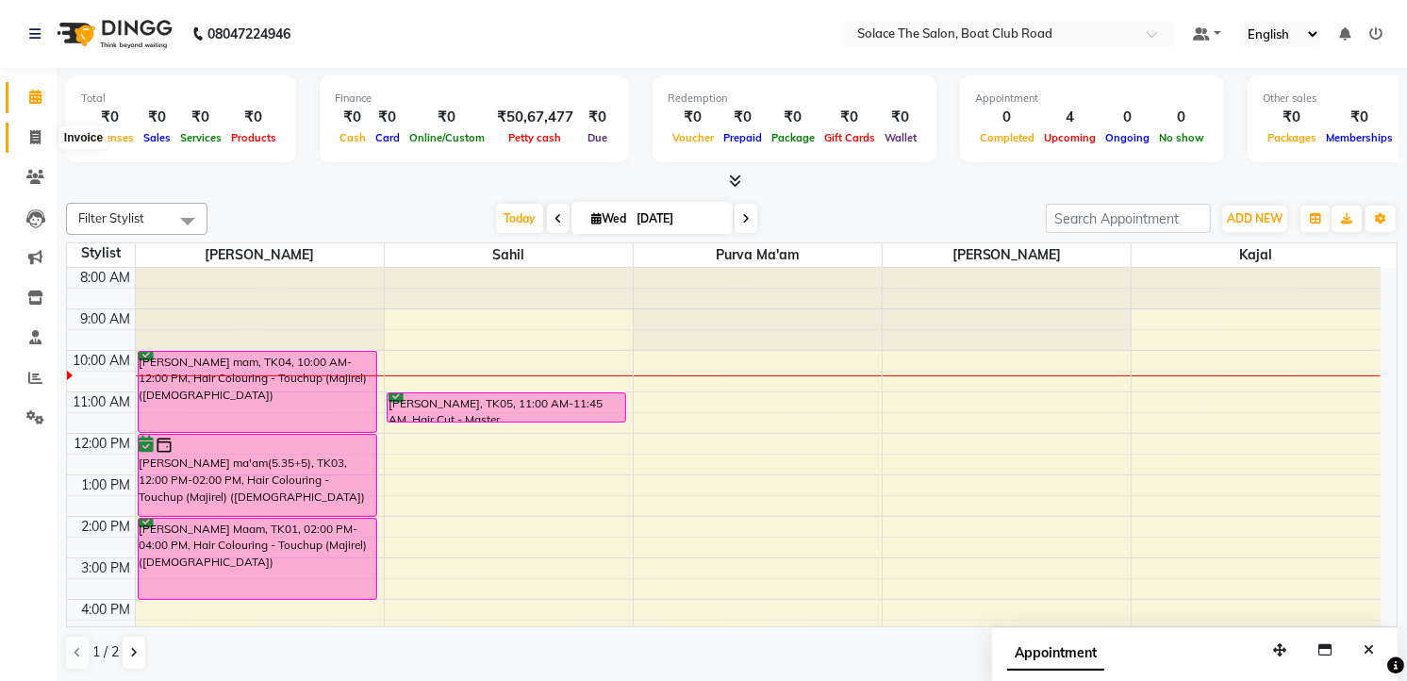
click at [30, 132] on icon at bounding box center [35, 137] width 10 height 14
select select "service"
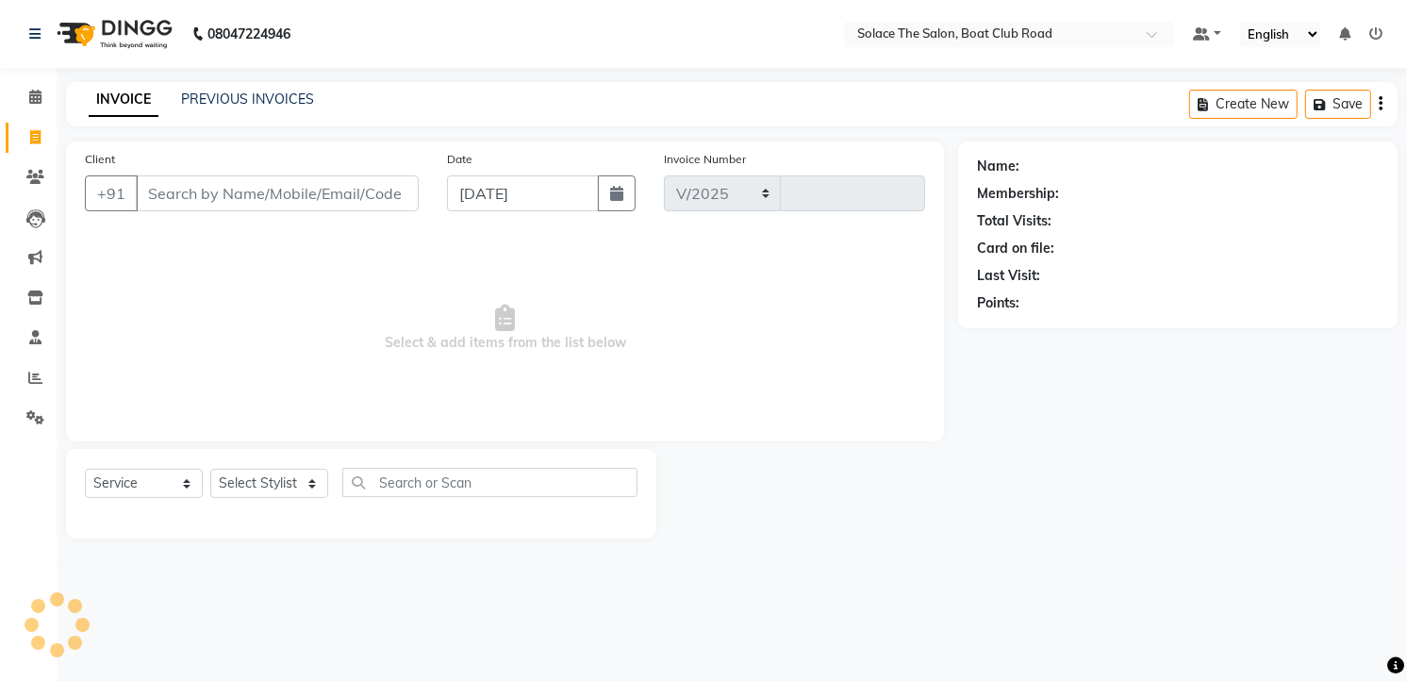
select select "585"
type input "1303"
click at [165, 200] on input "Client" at bounding box center [279, 193] width 287 height 36
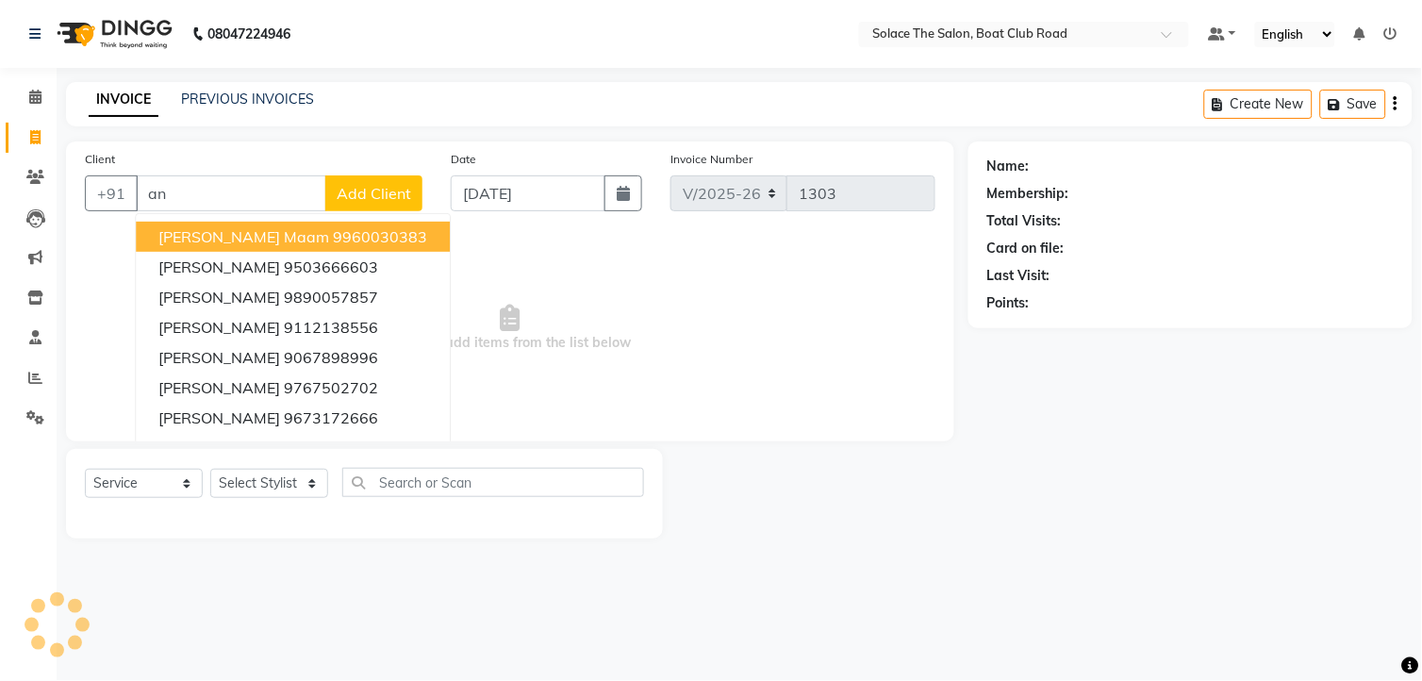
type input "a"
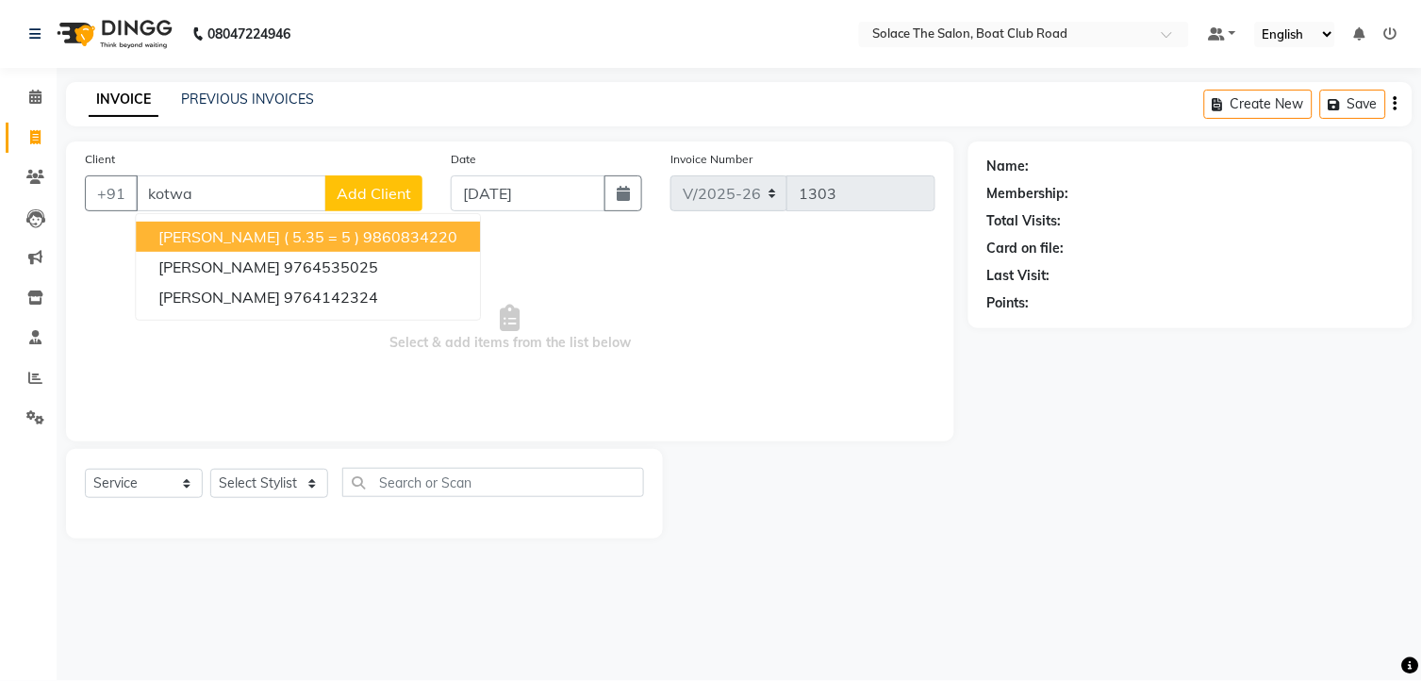
click at [276, 218] on ngb-typeahead-window "[PERSON_NAME] ( 5.35 = 5 ) 9860834220 [PERSON_NAME] 9764535025 [PERSON_NAME] 97…" at bounding box center [308, 266] width 346 height 107
click at [295, 236] on span "[PERSON_NAME] ( 5.35 = 5 )" at bounding box center [258, 236] width 201 height 19
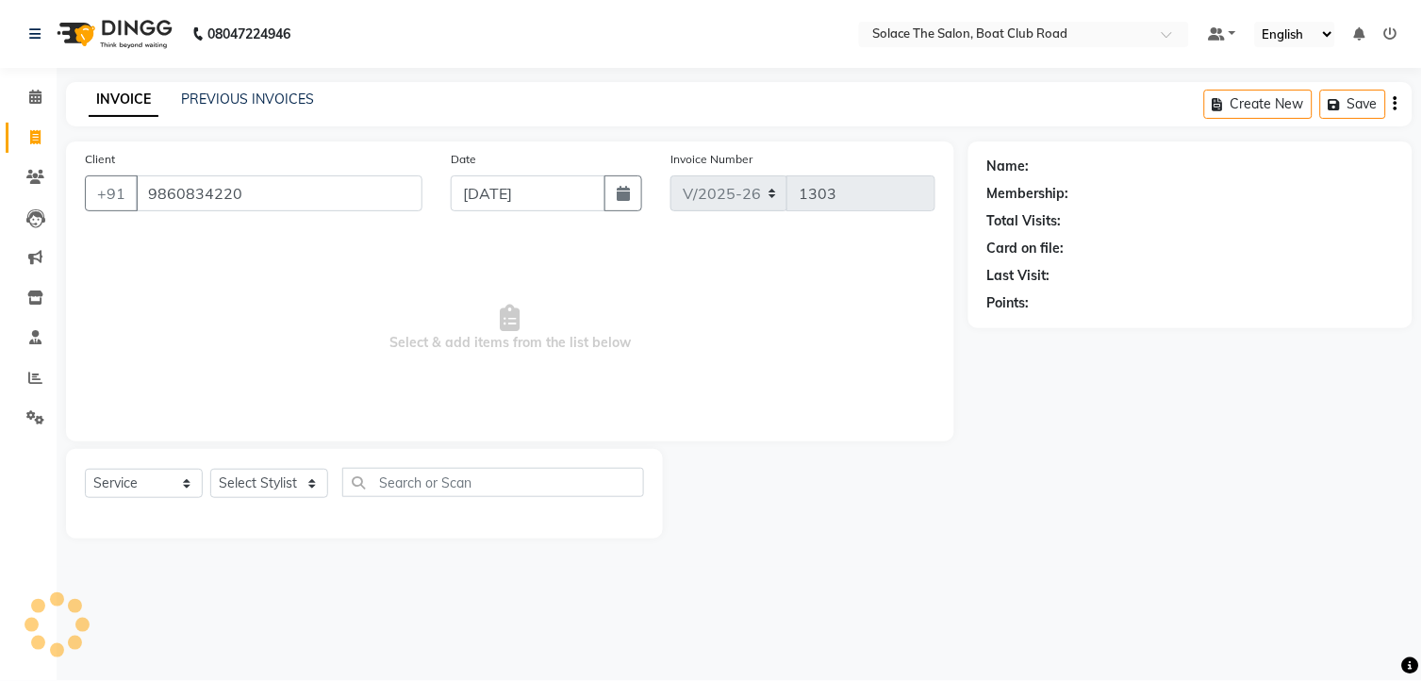
type input "9860834220"
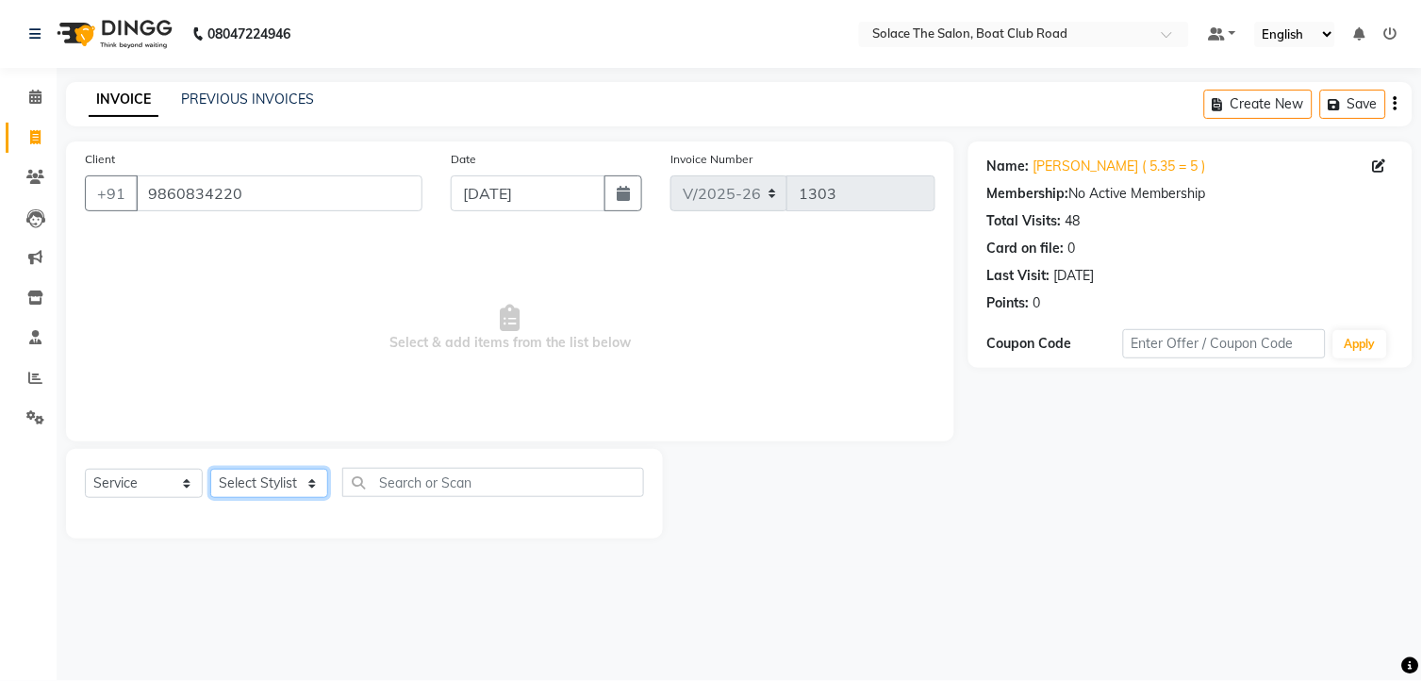
click at [278, 478] on select "Select Stylist [PERSON_NAME] [PERSON_NAME] [PERSON_NAME] Front Desk Kajal [PERS…" at bounding box center [269, 483] width 118 height 29
select select "23757"
click at [210, 470] on select "Select Stylist [PERSON_NAME] [PERSON_NAME] [PERSON_NAME] Front Desk Kajal [PERS…" at bounding box center [269, 483] width 118 height 29
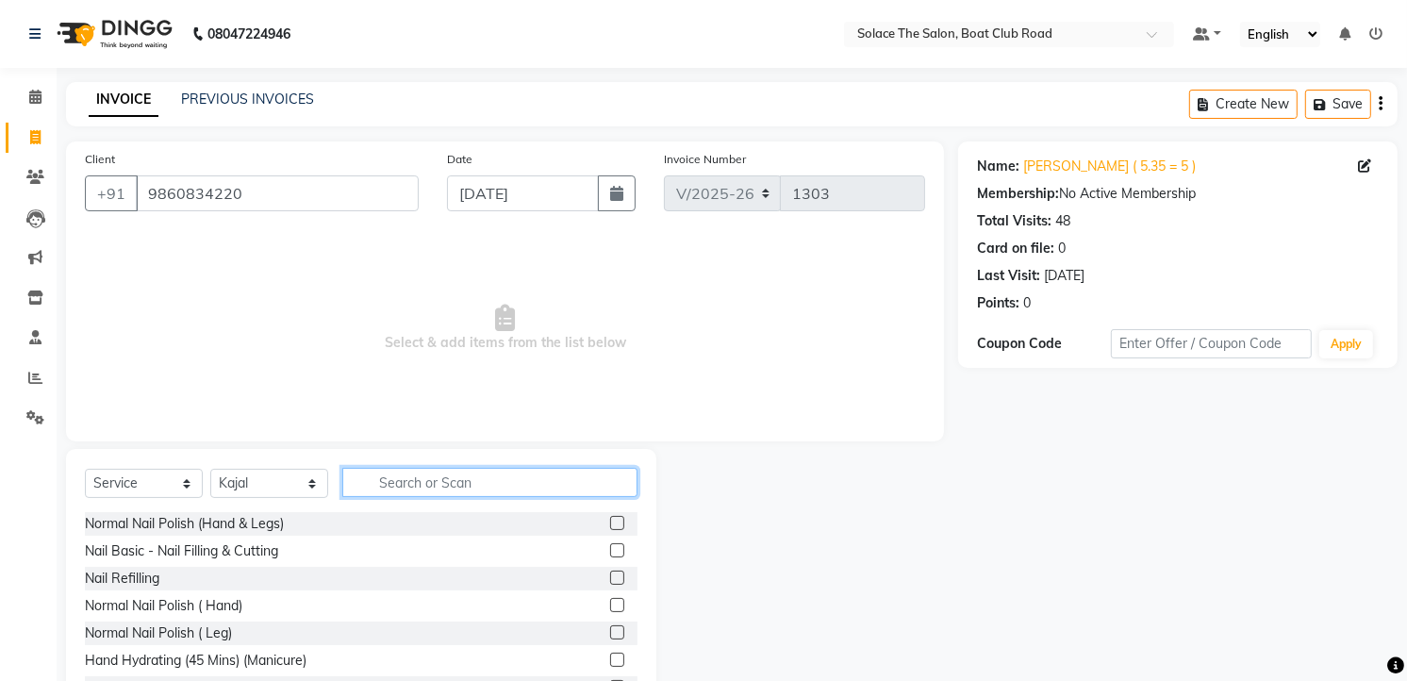
click at [410, 476] on input "text" at bounding box center [489, 482] width 295 height 29
type input "pol"
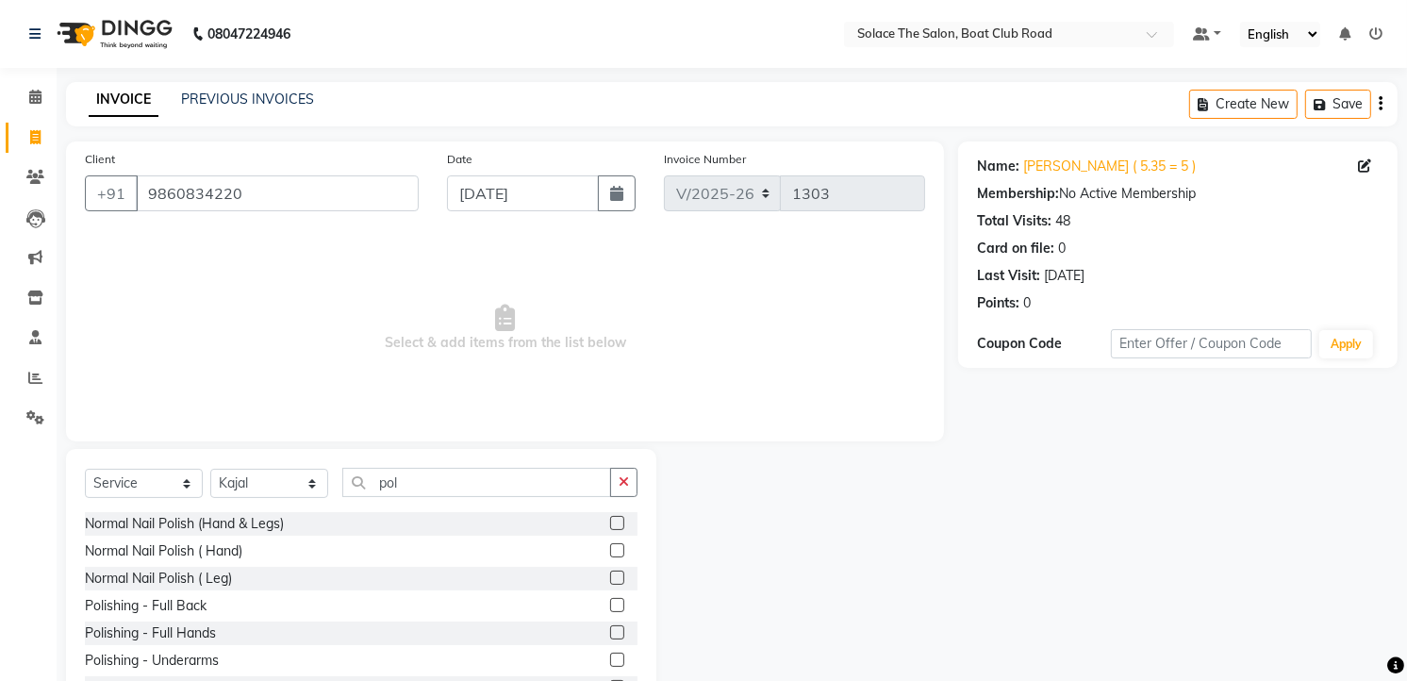
click at [610, 545] on label at bounding box center [617, 550] width 14 height 14
click at [610, 545] on input "checkbox" at bounding box center [616, 551] width 12 height 12
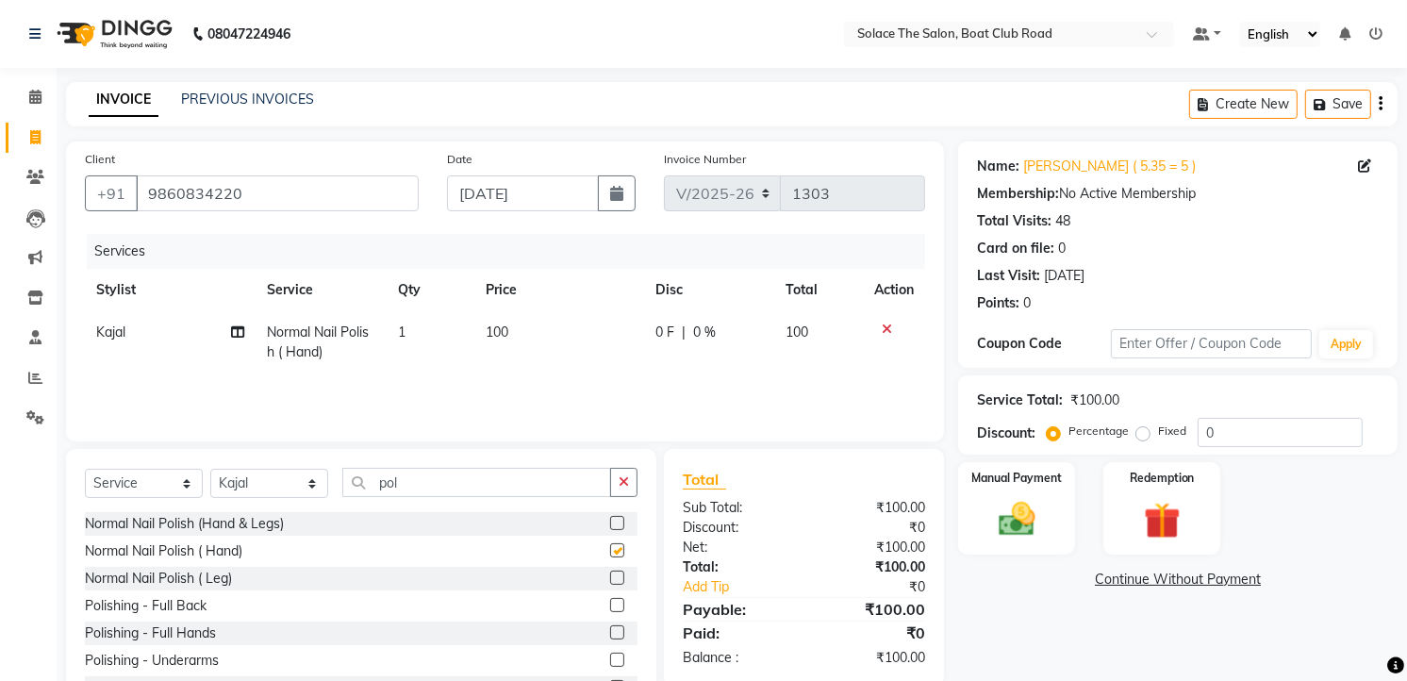
checkbox input "false"
click at [1002, 522] on img at bounding box center [1016, 519] width 61 height 43
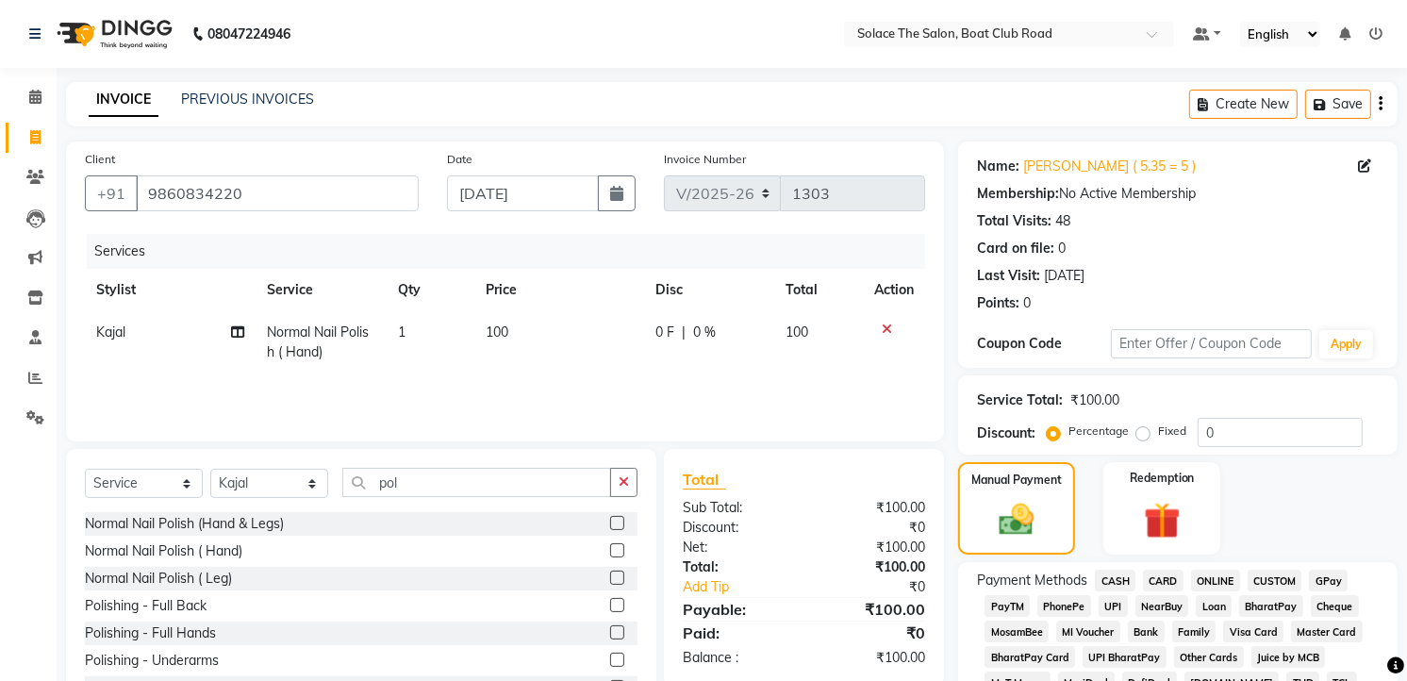
click at [1320, 589] on span "GPay" at bounding box center [1328, 580] width 39 height 22
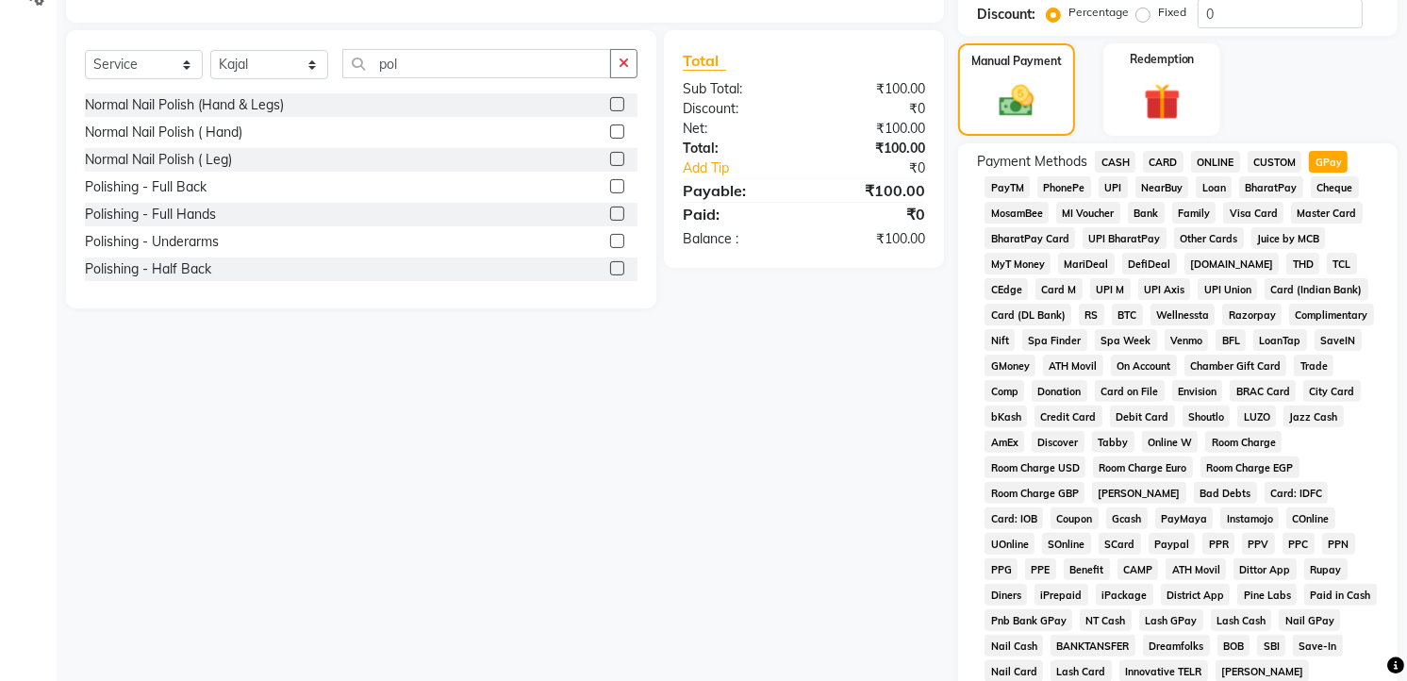
click at [1106, 161] on span "CASH" at bounding box center [1115, 162] width 41 height 22
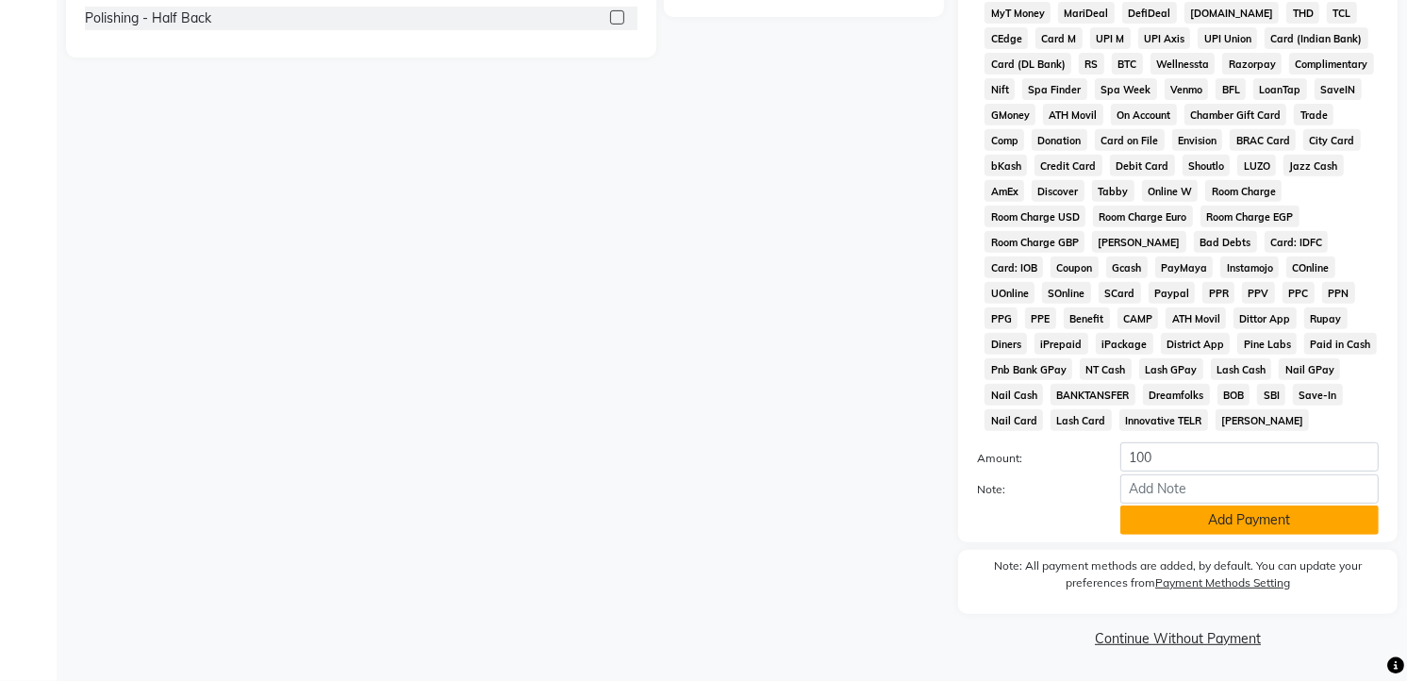
click at [1237, 524] on button "Add Payment" at bounding box center [1249, 519] width 258 height 29
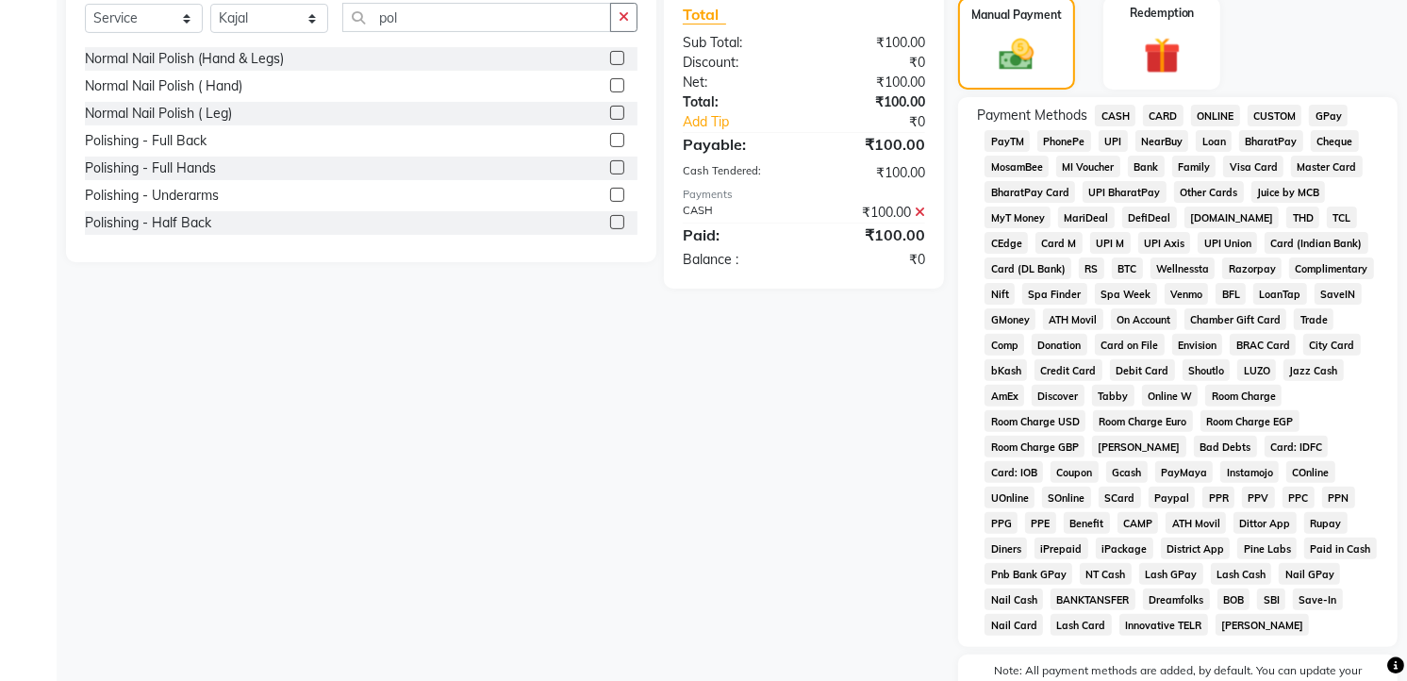
scroll to position [681, 0]
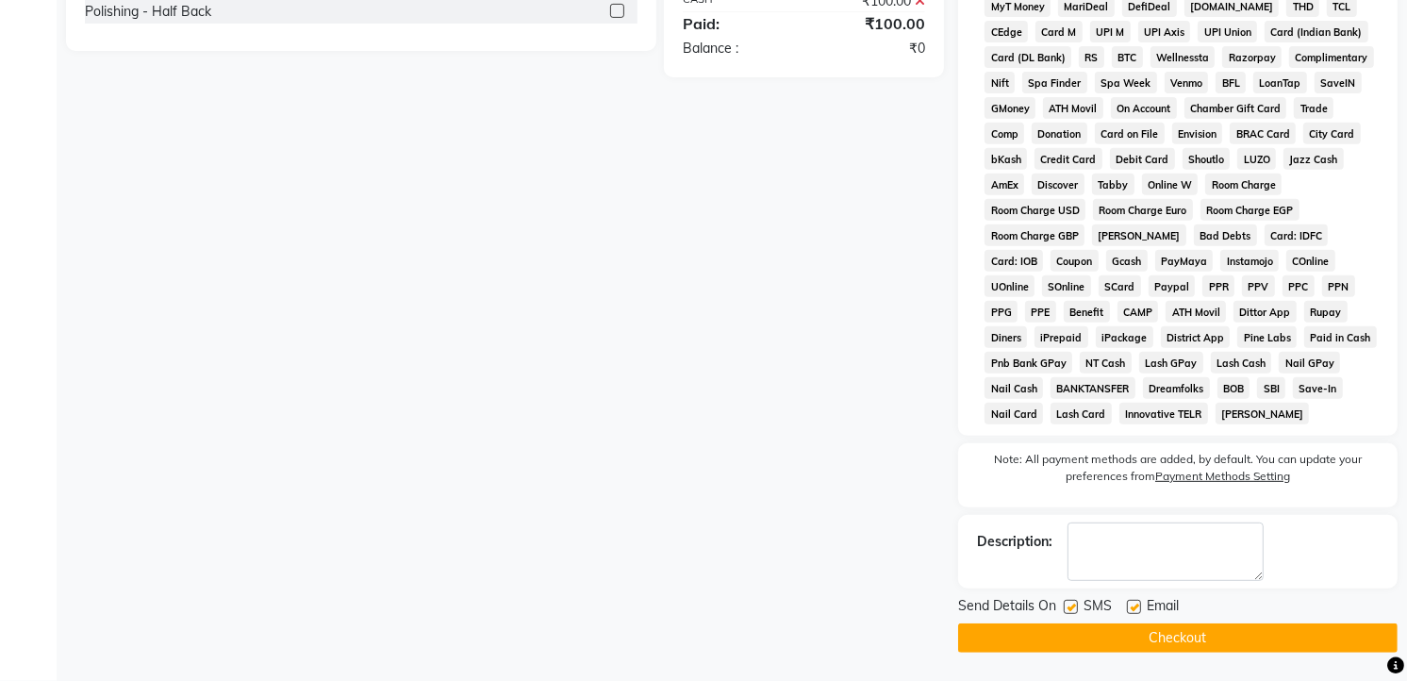
click at [1136, 628] on button "Checkout" at bounding box center [1177, 637] width 439 height 29
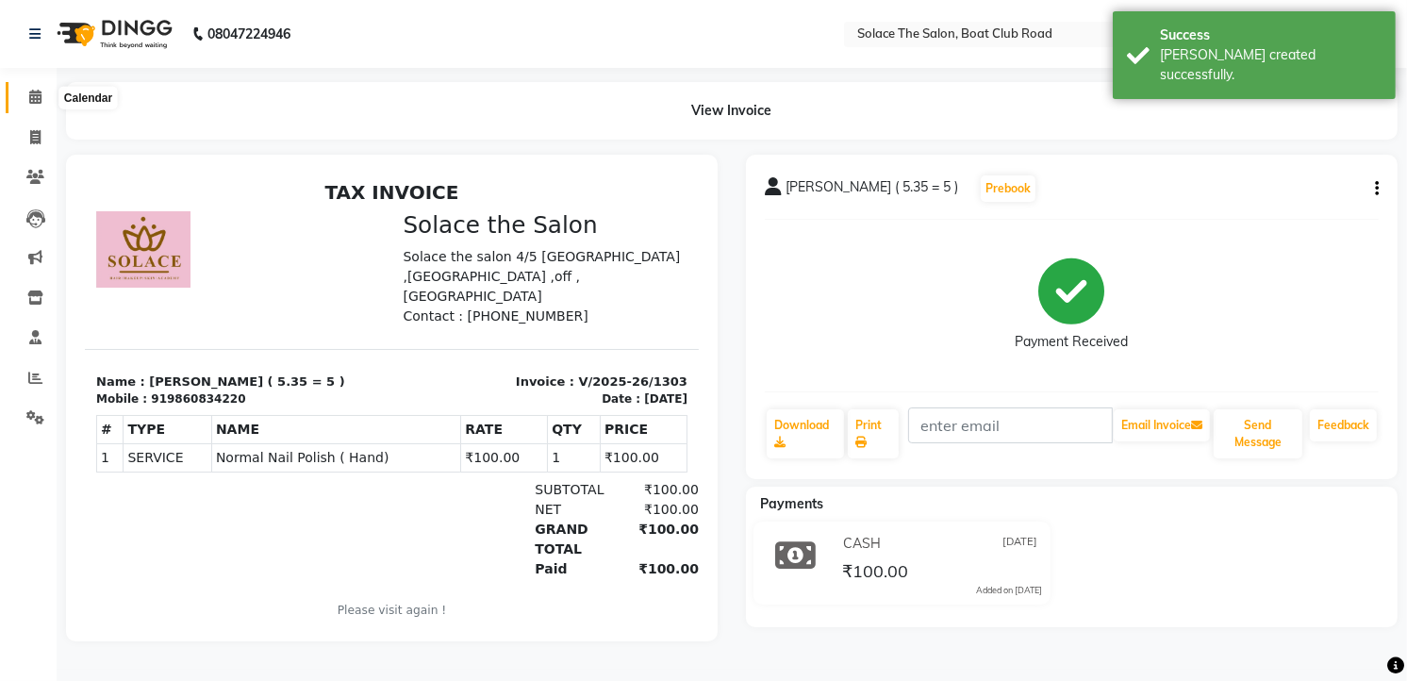
click at [41, 97] on span at bounding box center [35, 98] width 33 height 22
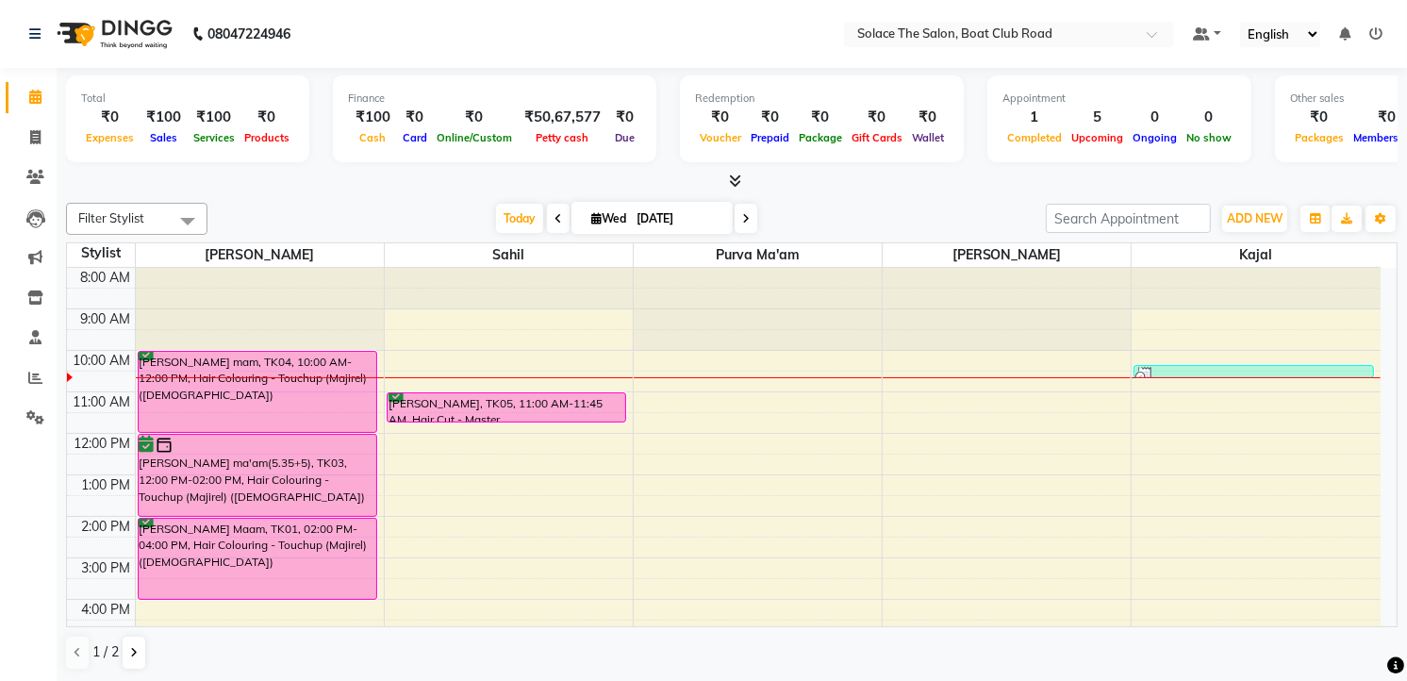
scroll to position [223, 0]
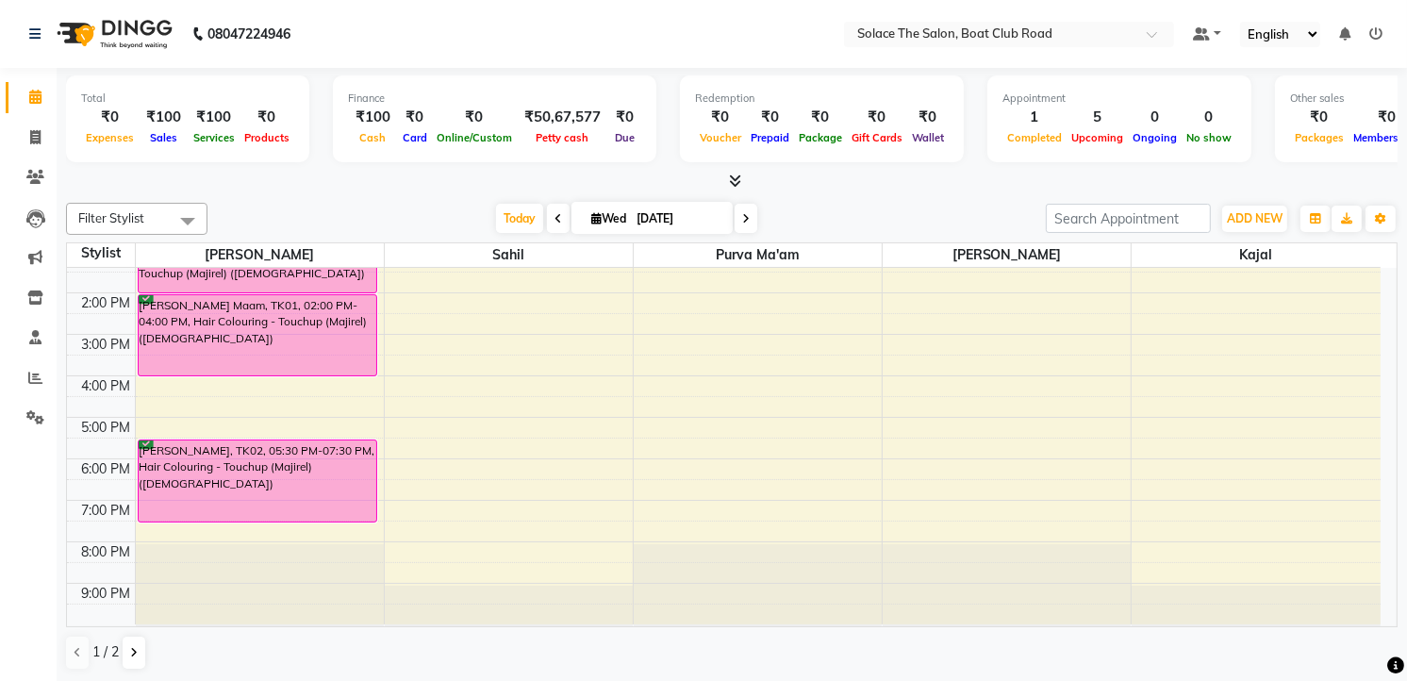
click at [742, 221] on icon at bounding box center [746, 218] width 8 height 11
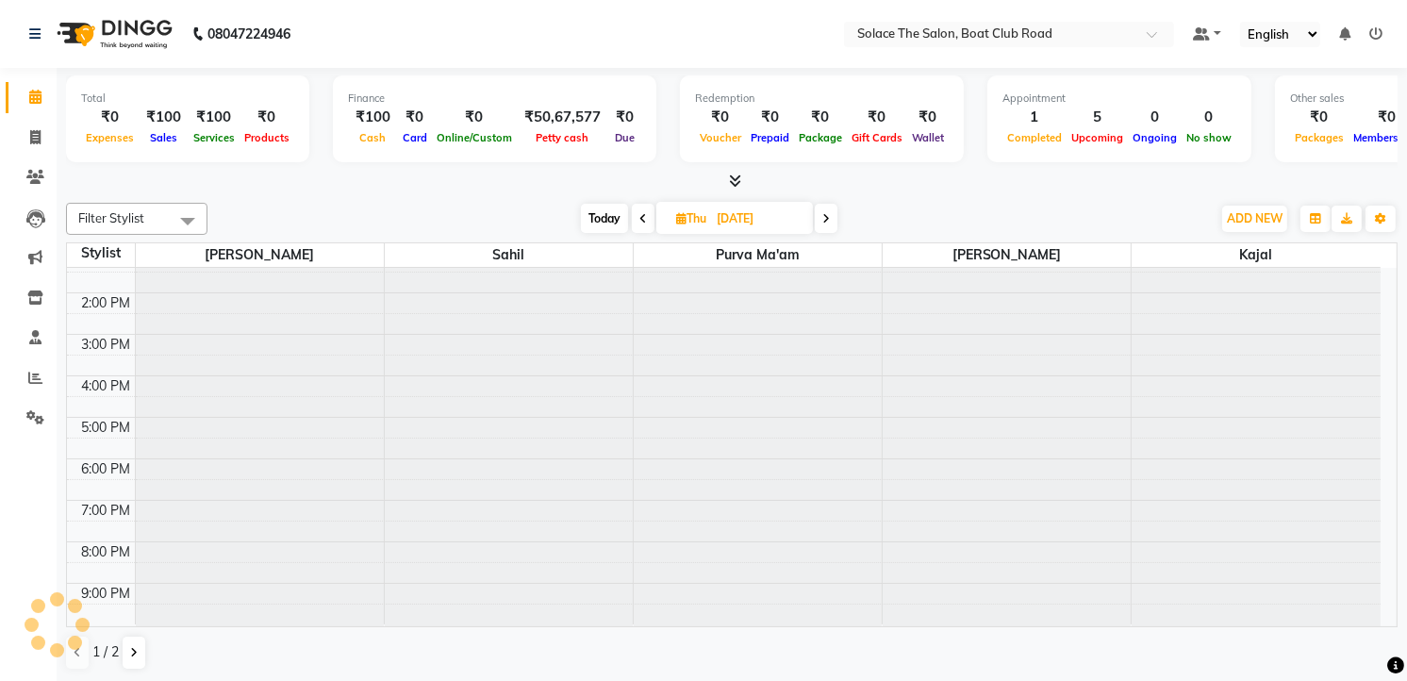
scroll to position [83, 0]
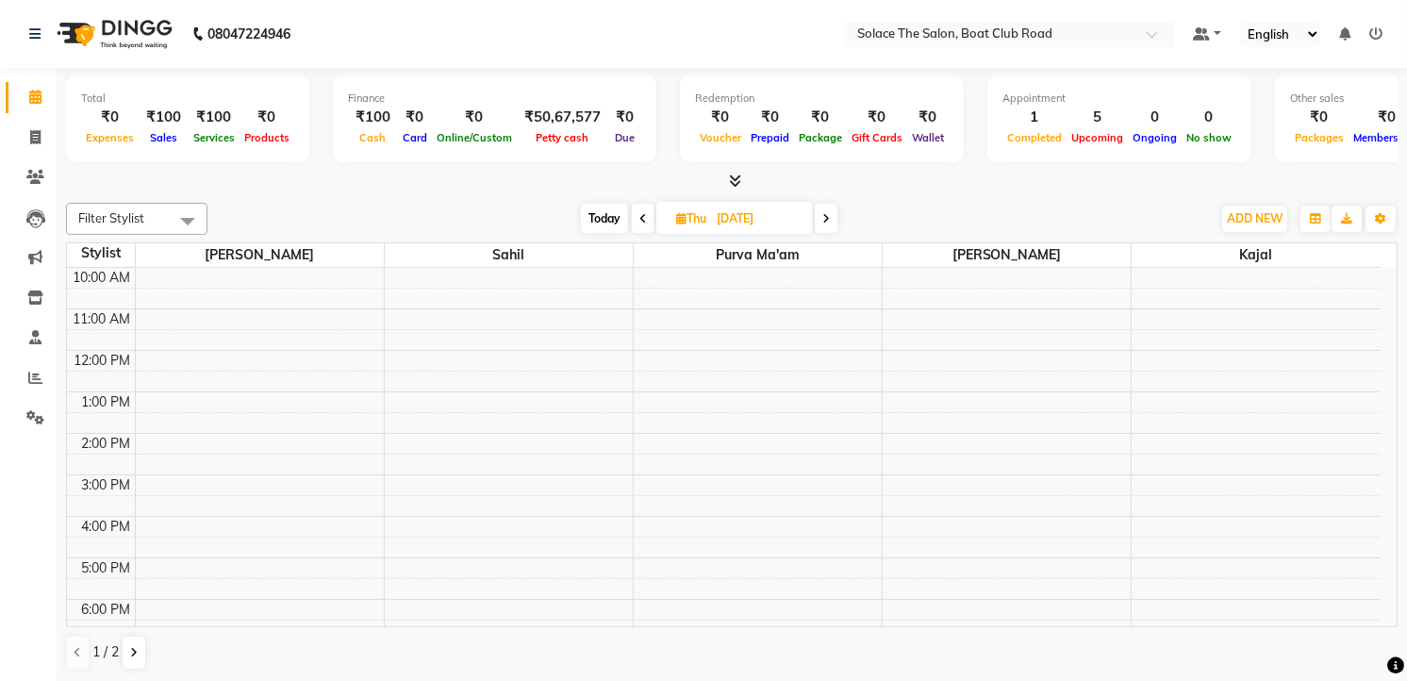
click at [826, 219] on icon at bounding box center [826, 218] width 8 height 11
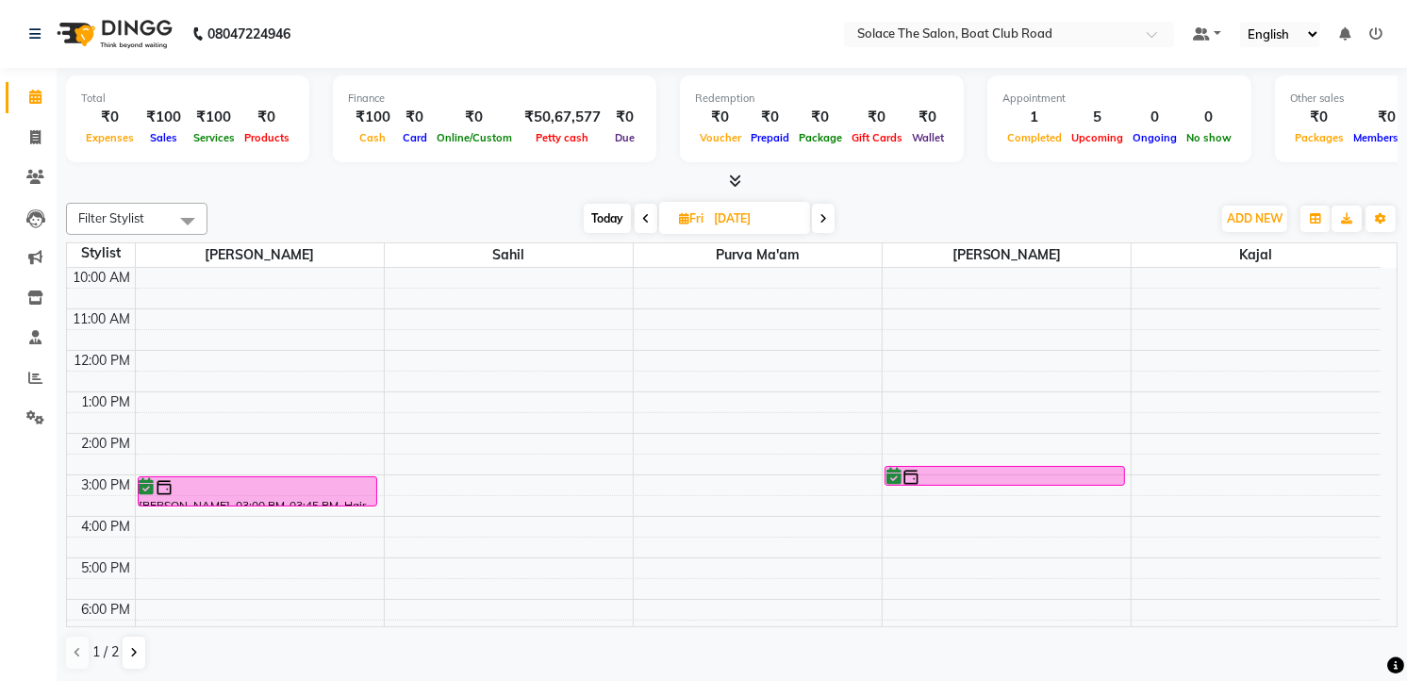
click at [620, 220] on span "Today" at bounding box center [607, 218] width 47 height 29
type input "[DATE]"
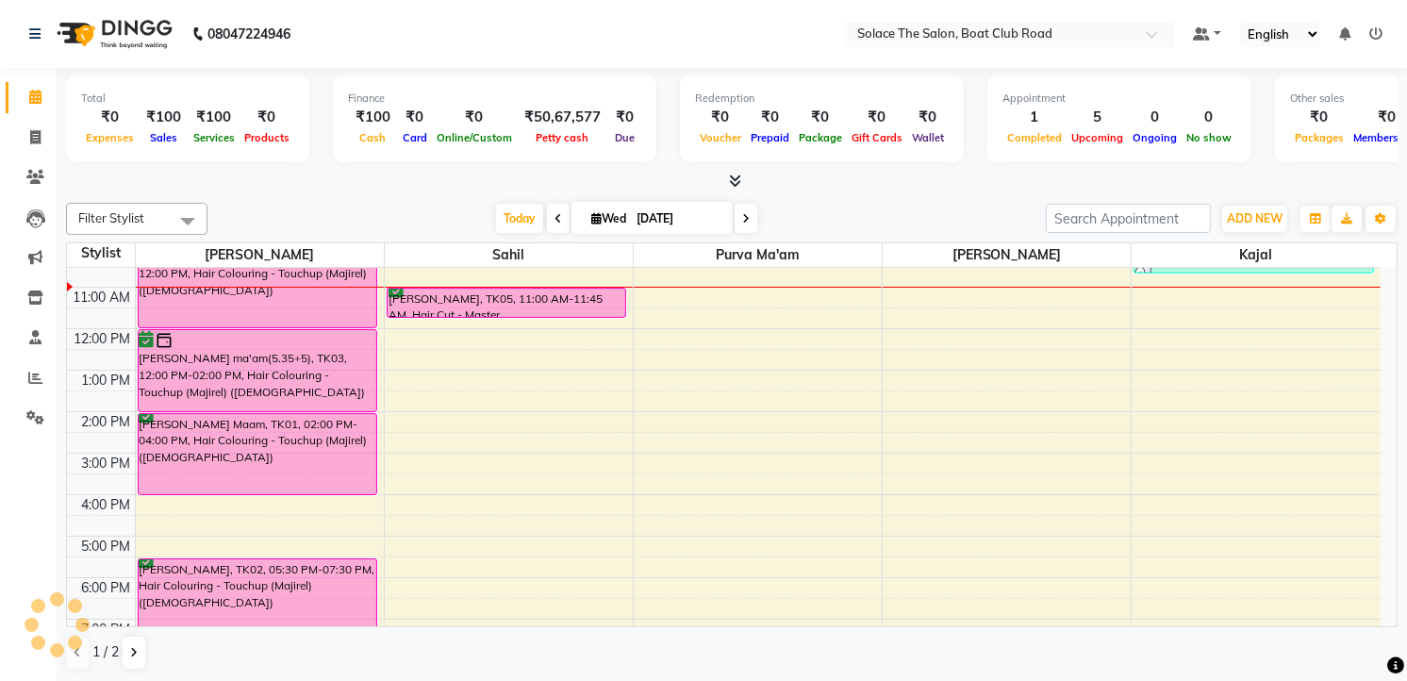
scroll to position [1, 0]
